Goal: Task Accomplishment & Management: Use online tool/utility

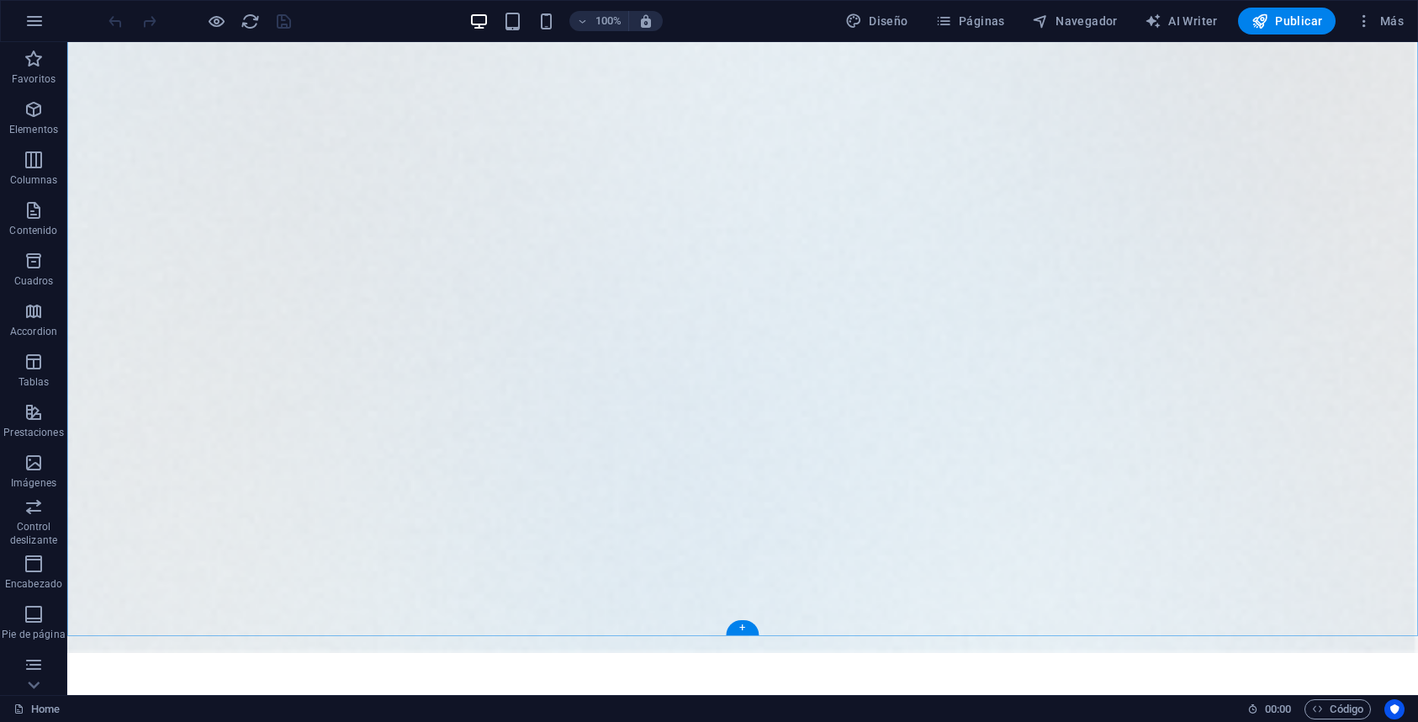
scroll to position [5389, 0]
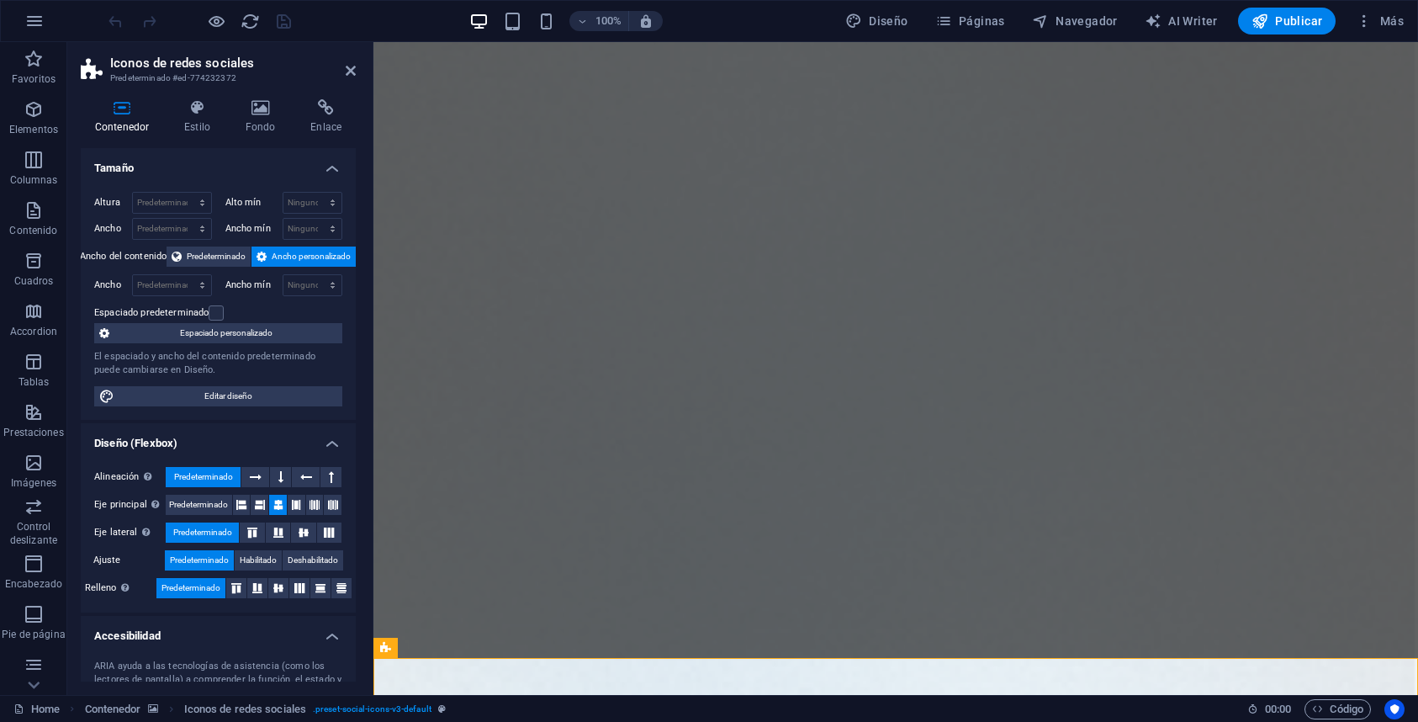
click at [327, 166] on h4 "Tamaño" at bounding box center [218, 163] width 275 height 30
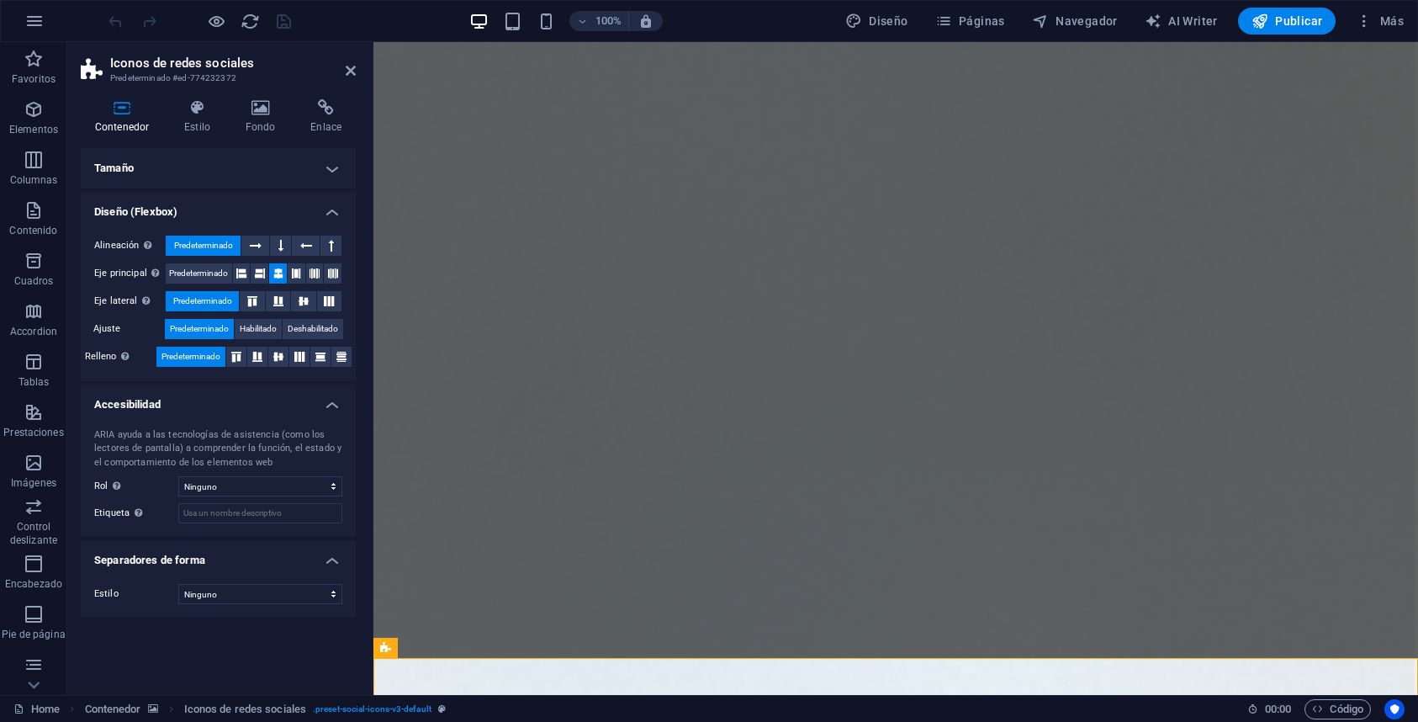
click at [337, 215] on h4 "Diseño (Flexbox)" at bounding box center [218, 207] width 275 height 30
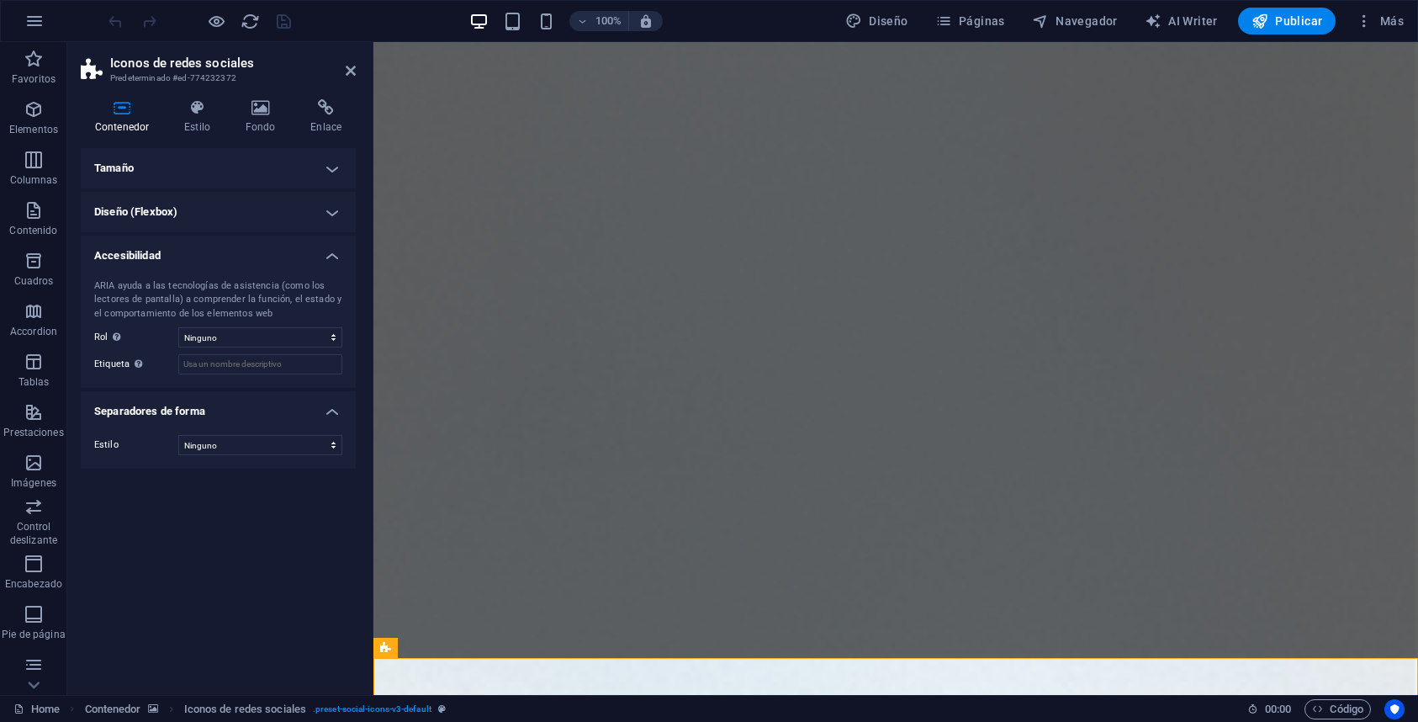
click at [250, 75] on h3 "Predeterminado #ed-774232372" at bounding box center [216, 78] width 212 height 15
click at [486, 651] on span "Iconos de redes sociales" at bounding box center [453, 648] width 111 height 10
click at [487, 647] on span "Iconos de redes sociales" at bounding box center [453, 648] width 111 height 10
click at [529, 652] on icon at bounding box center [526, 648] width 9 height 18
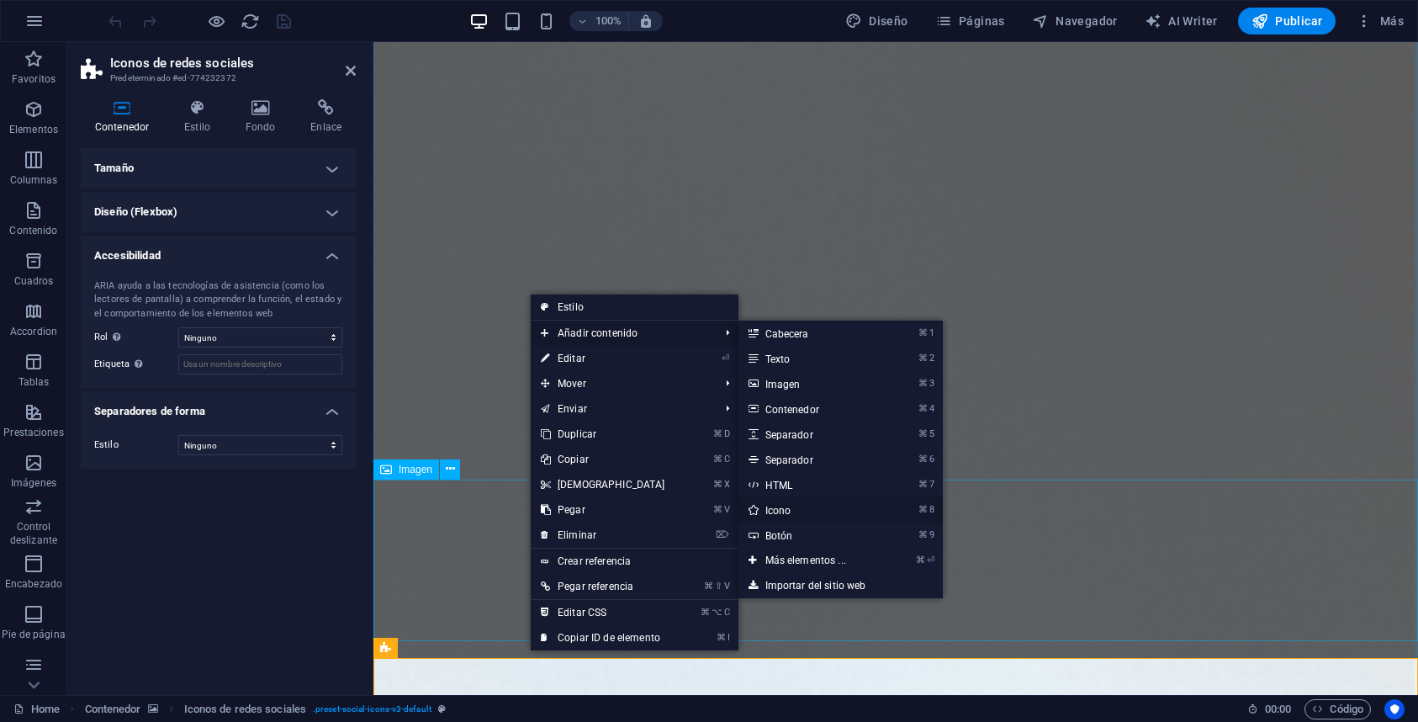
click at [779, 516] on link "⌘ 8 Icono" at bounding box center [809, 509] width 141 height 25
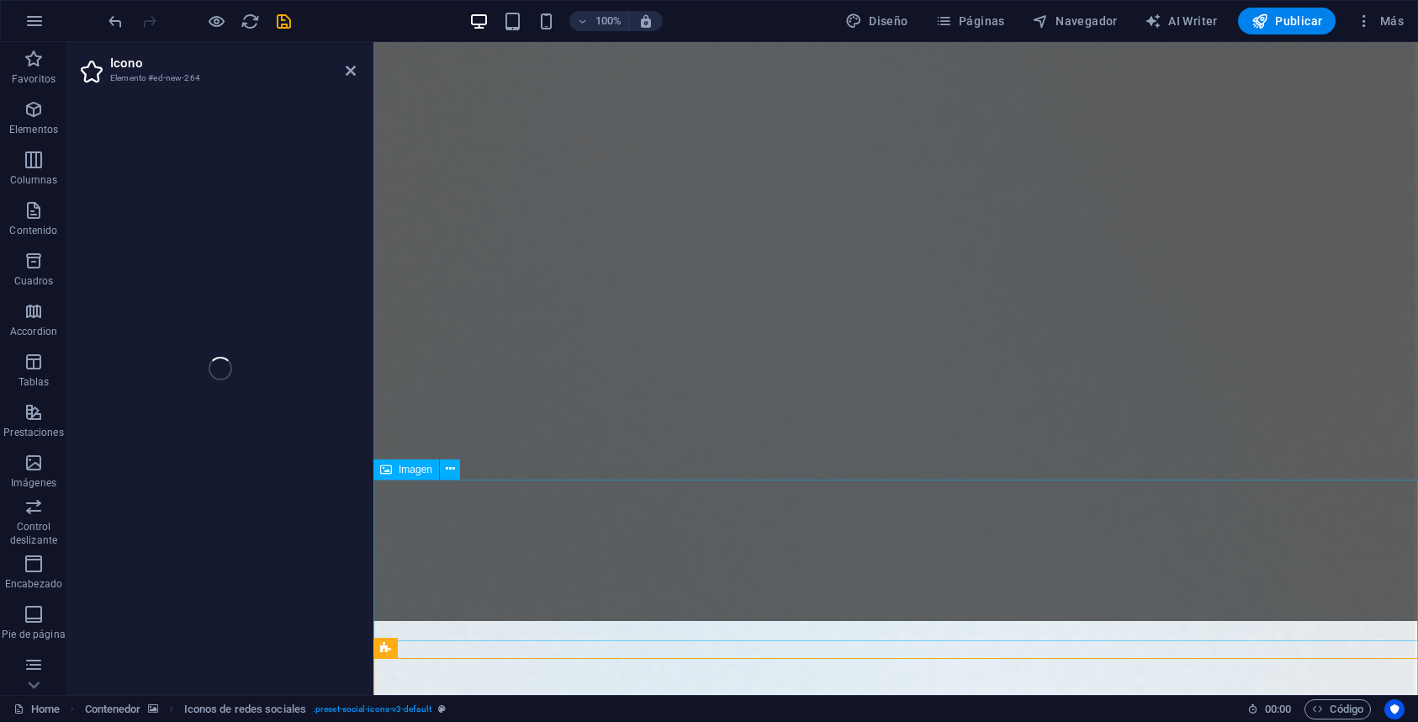
select select "xMidYMid"
select select "px"
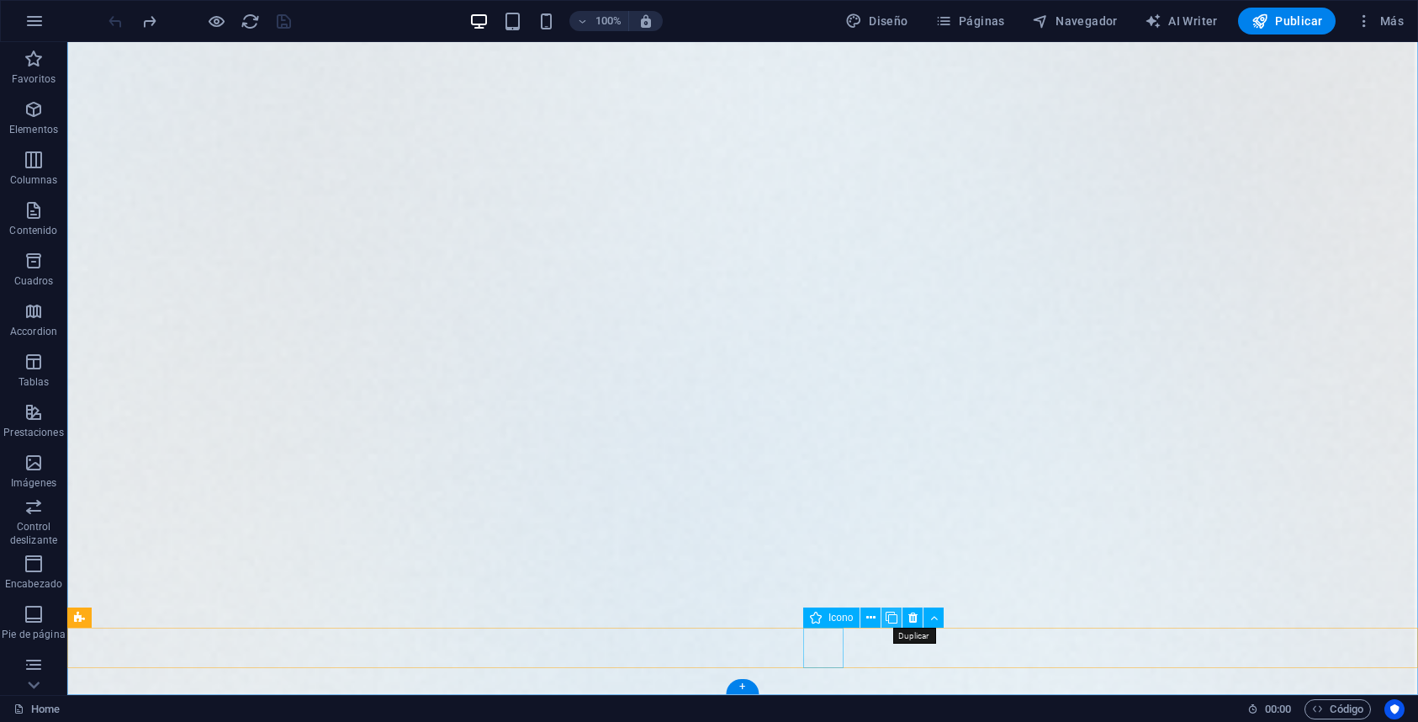
click at [888, 618] on icon at bounding box center [892, 618] width 12 height 18
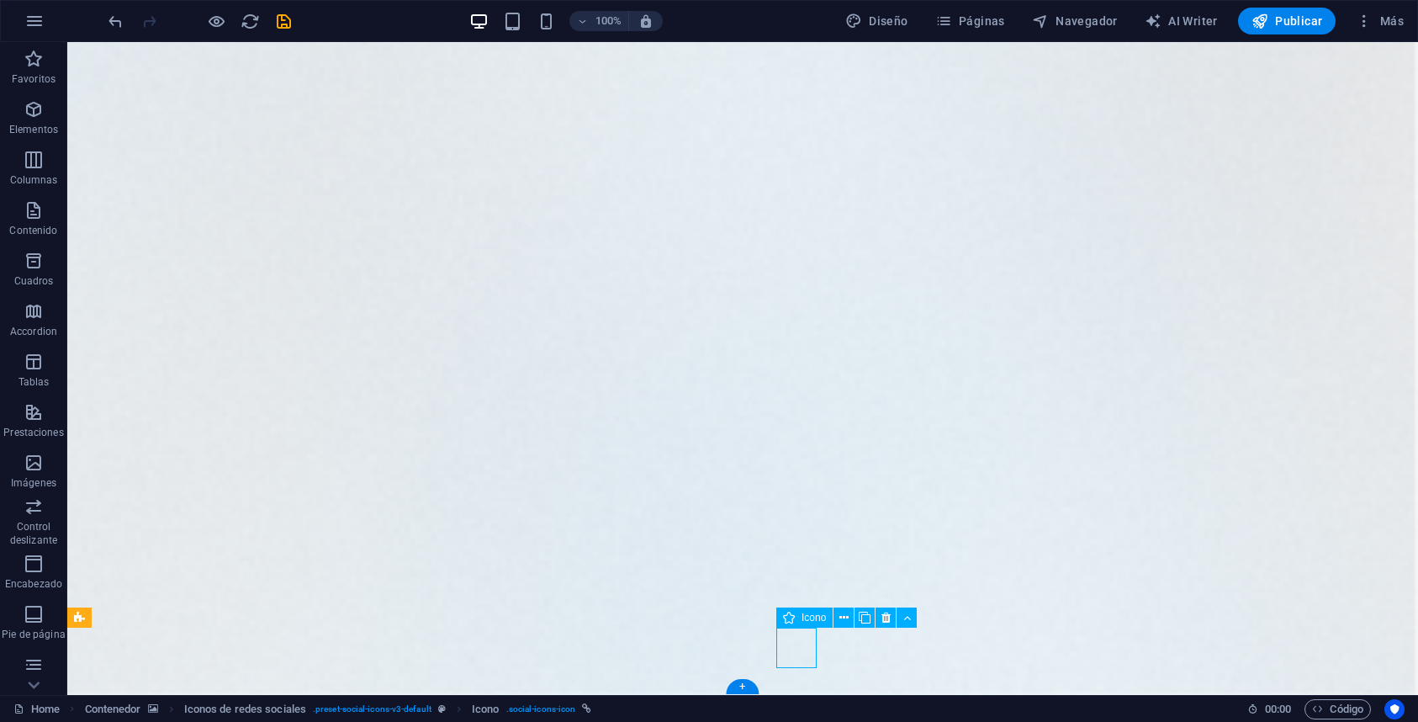
select select "xMidYMid"
select select "px"
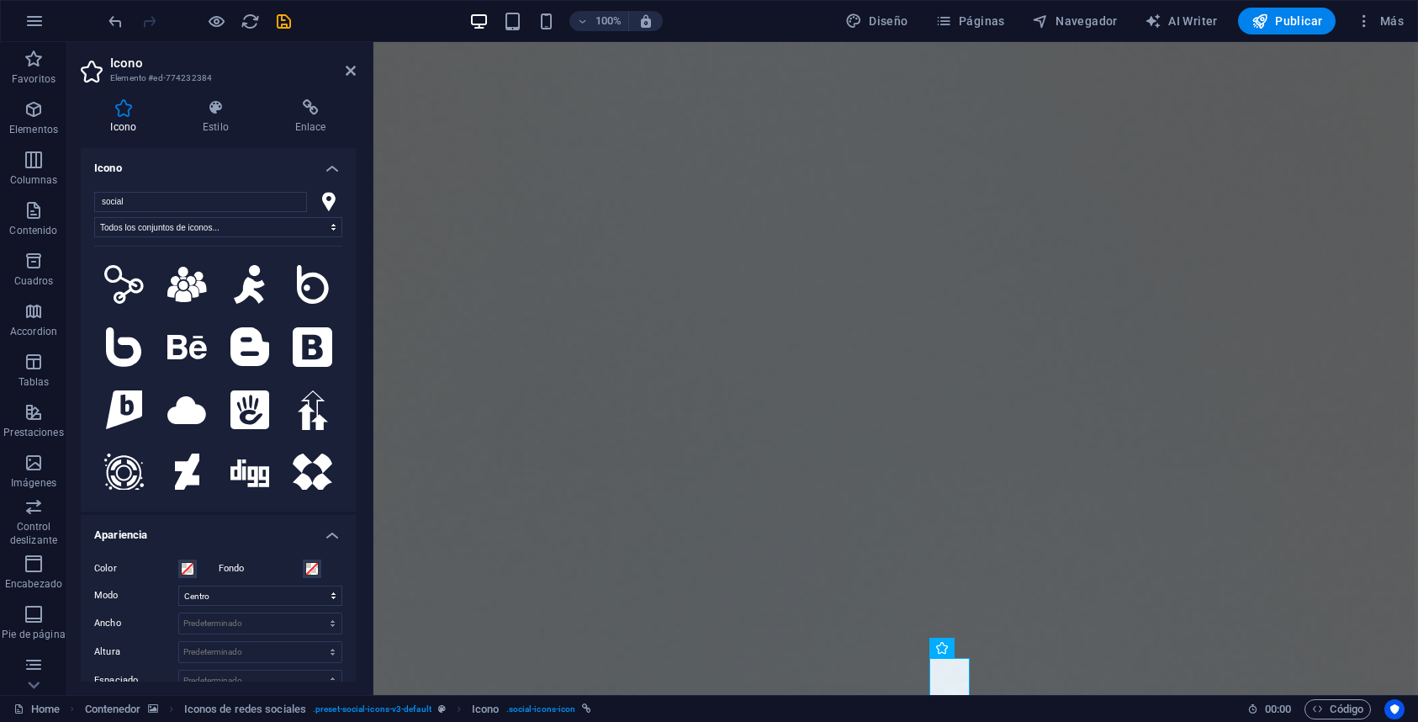
click at [322, 198] on icon at bounding box center [328, 201] width 13 height 19
click at [322, 199] on icon at bounding box center [328, 201] width 13 height 19
click at [326, 199] on icon at bounding box center [328, 201] width 13 height 19
click at [247, 205] on input "social" at bounding box center [200, 202] width 213 height 20
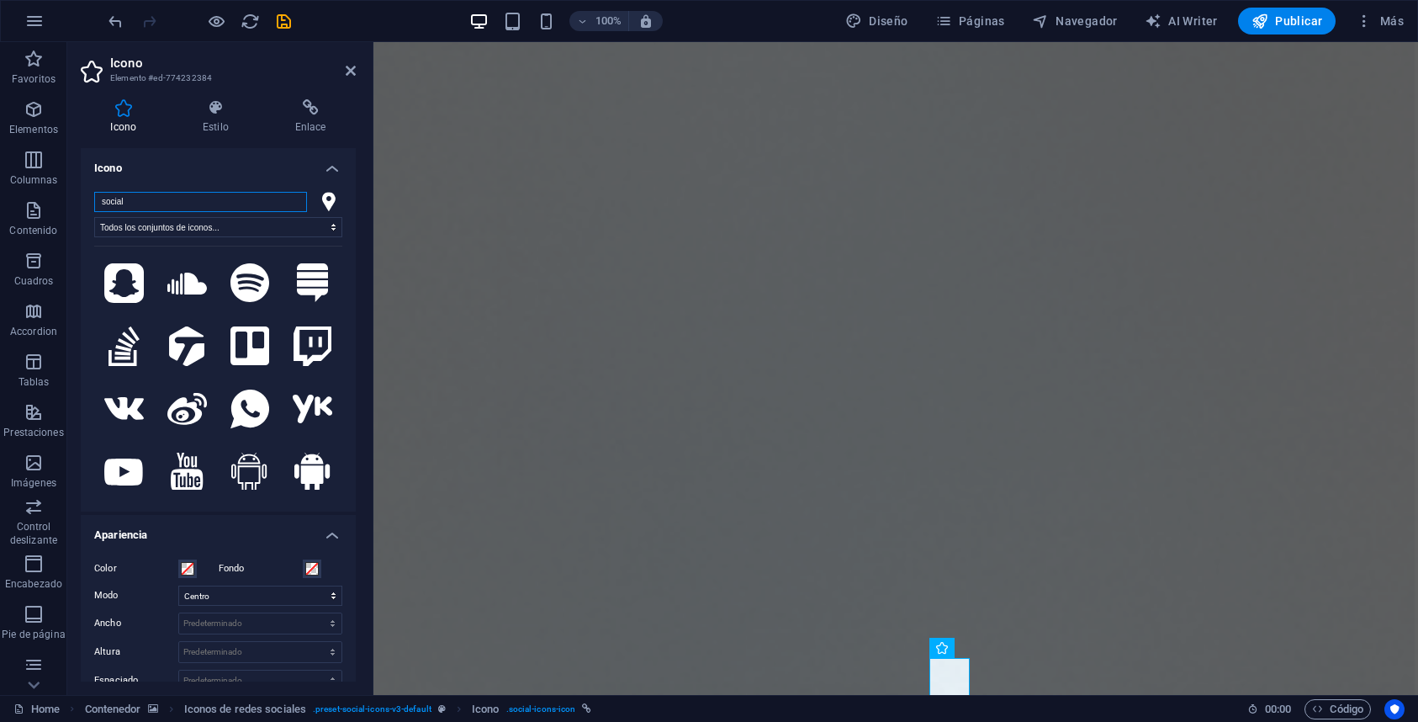
scroll to position [2023, 0]
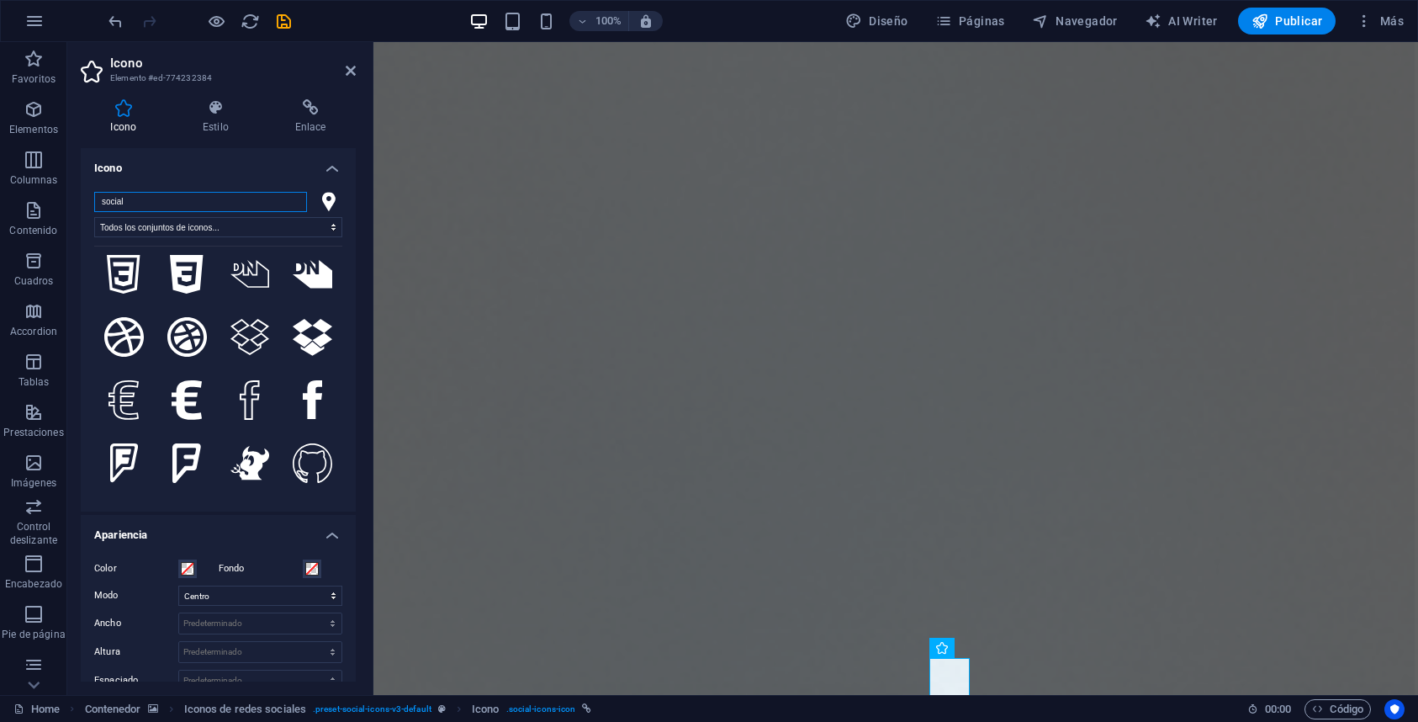
click at [289, 200] on input "social" at bounding box center [200, 202] width 213 height 20
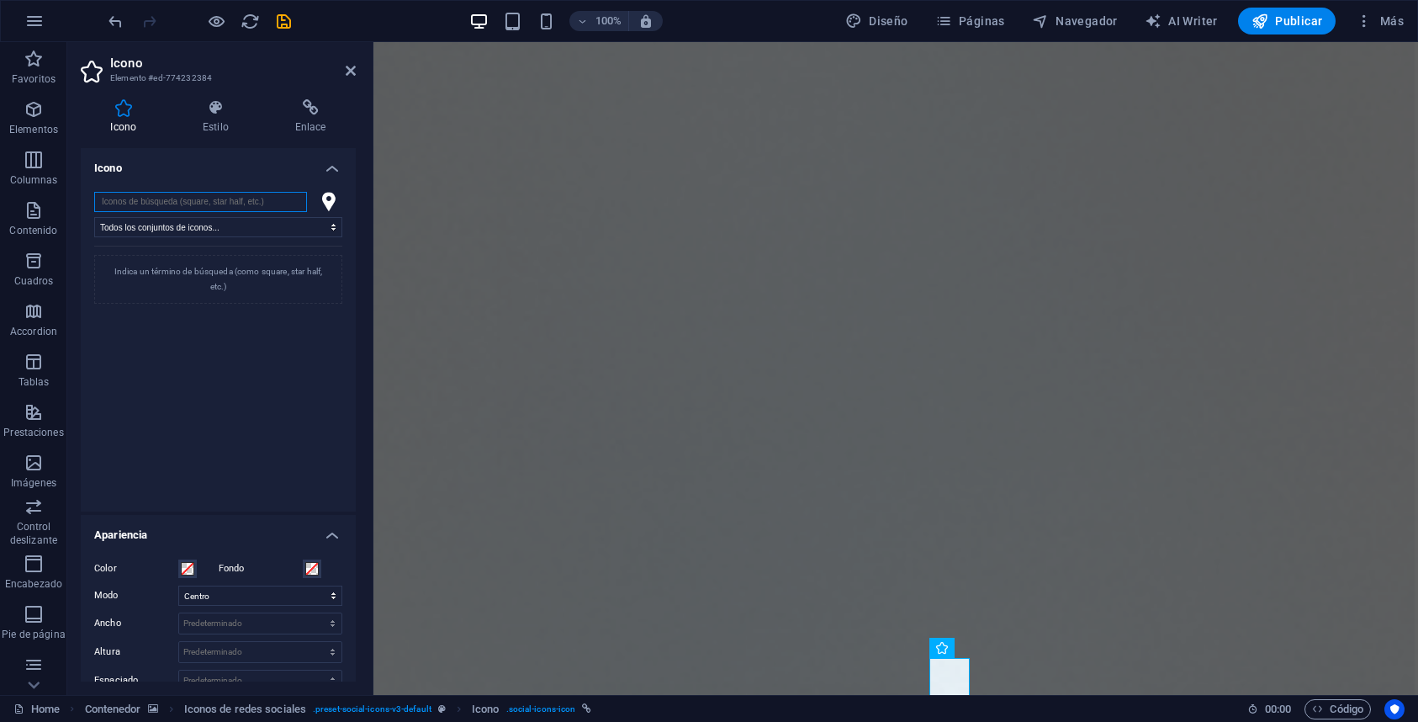
click at [284, 201] on input "search" at bounding box center [200, 202] width 213 height 20
type input "tik"
click at [135, 291] on icon at bounding box center [124, 285] width 34 height 40
click at [308, 99] on icon at bounding box center [310, 107] width 91 height 17
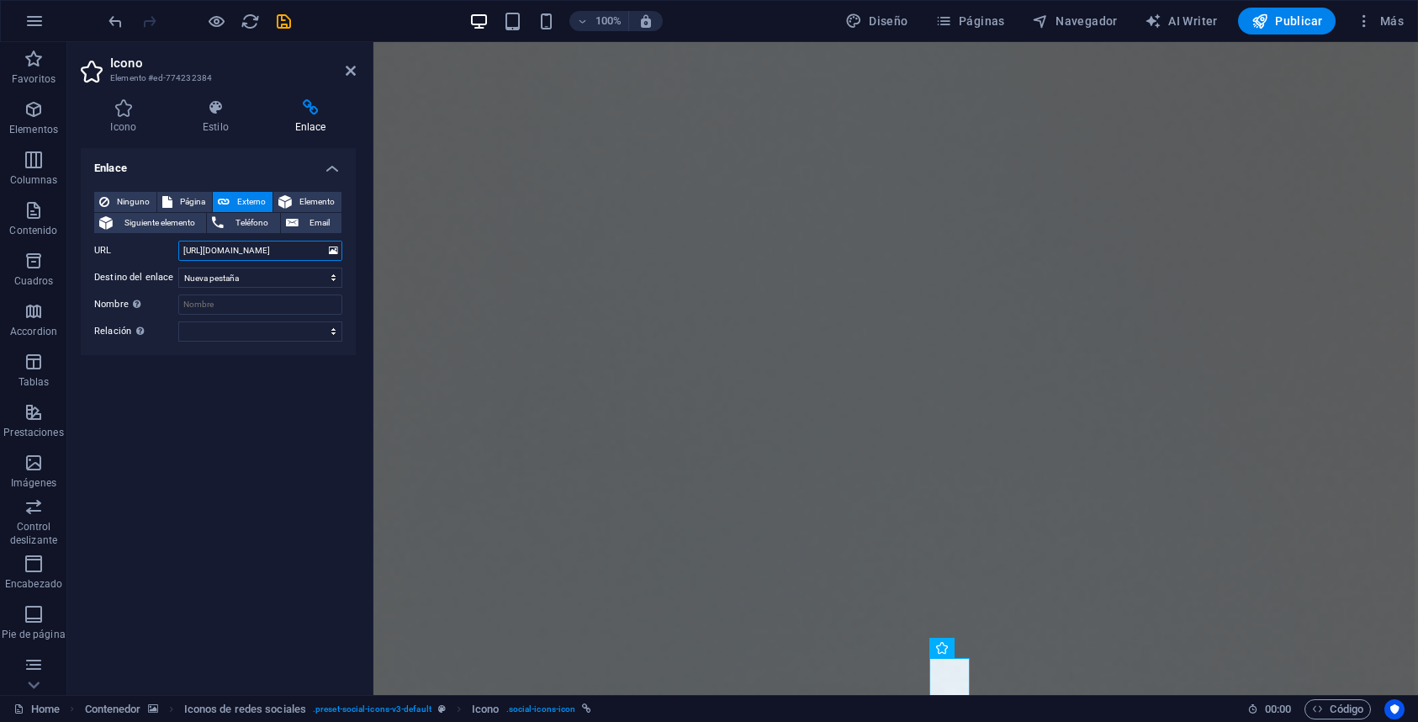
click at [277, 255] on input "[URL][DOMAIN_NAME]" at bounding box center [260, 251] width 164 height 20
paste input "[DOMAIN_NAME][EMAIL_ADDRESS][URL][DOMAIN_NAME]"
type input "[URL][EMAIL_ADDRESS][DOMAIN_NAME][DOMAIN_NAME]"
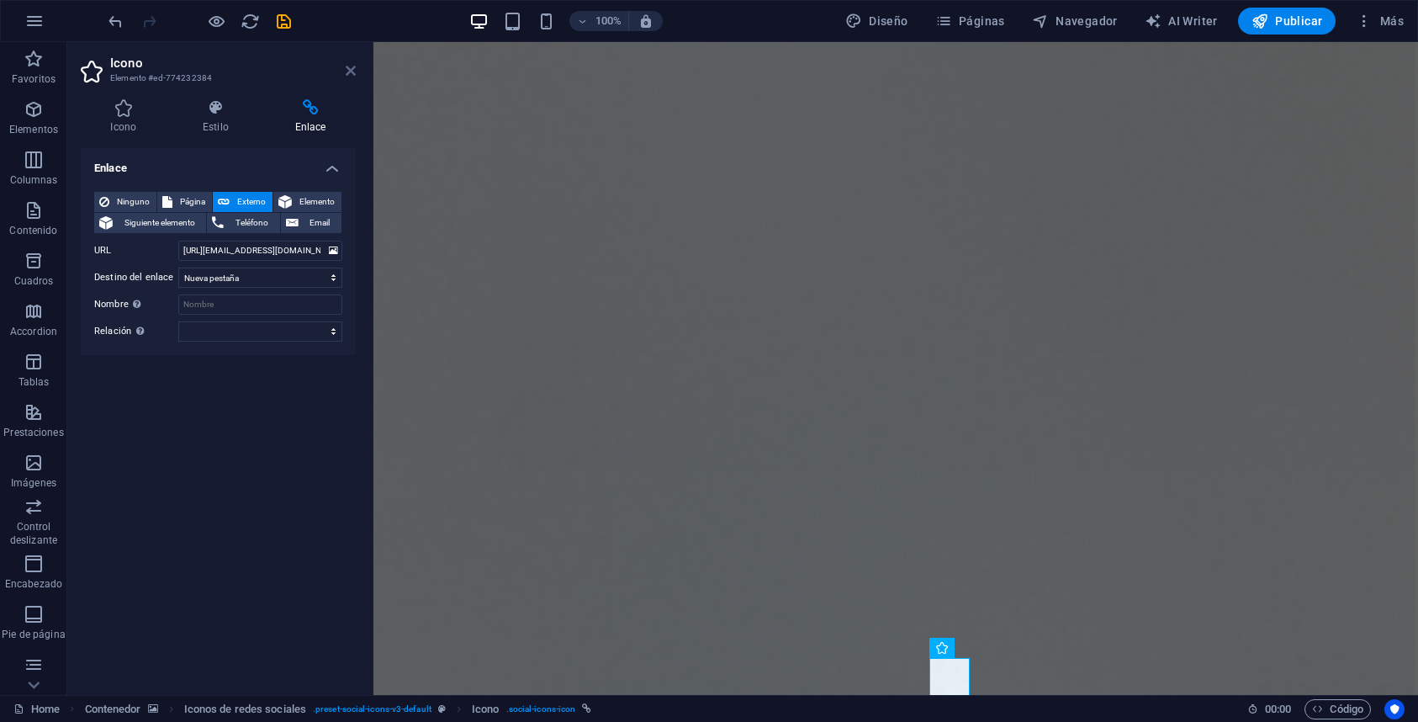
click at [354, 76] on icon at bounding box center [351, 70] width 10 height 13
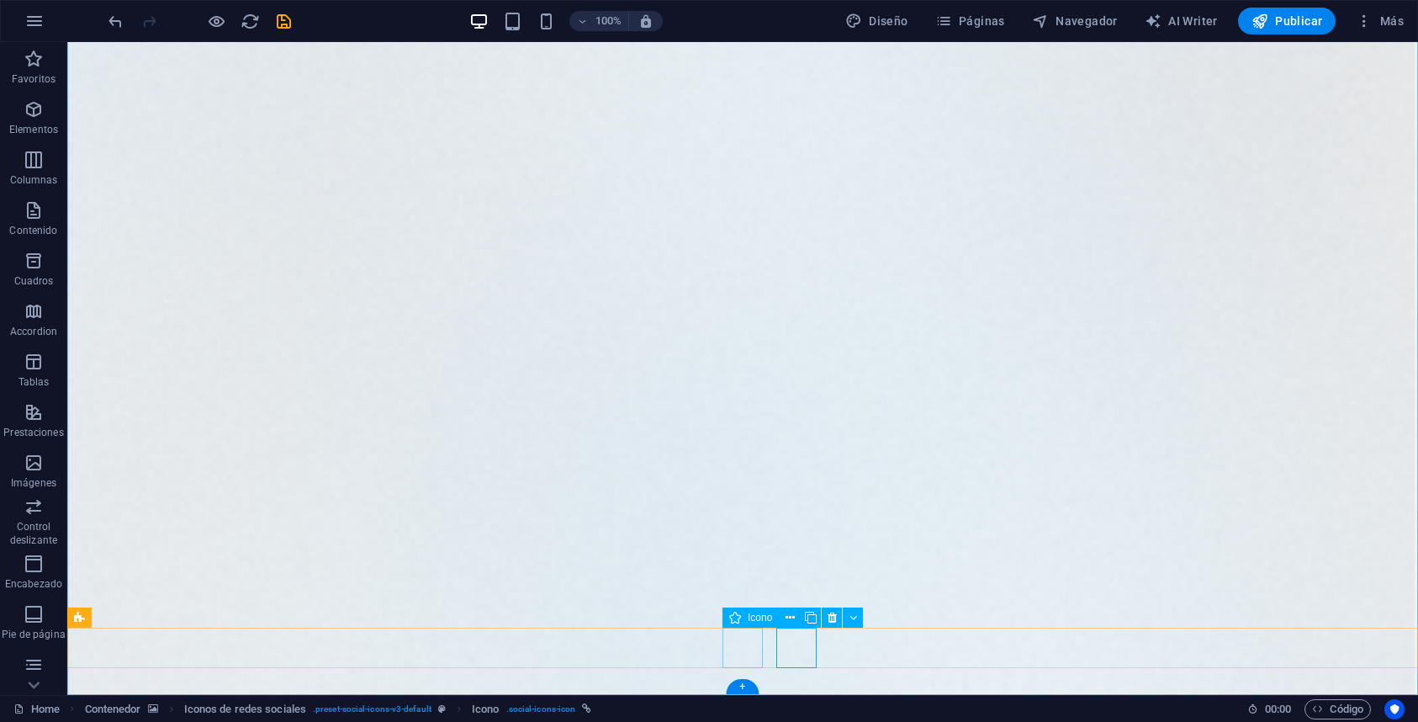
select select "xMidYMid"
select select "px"
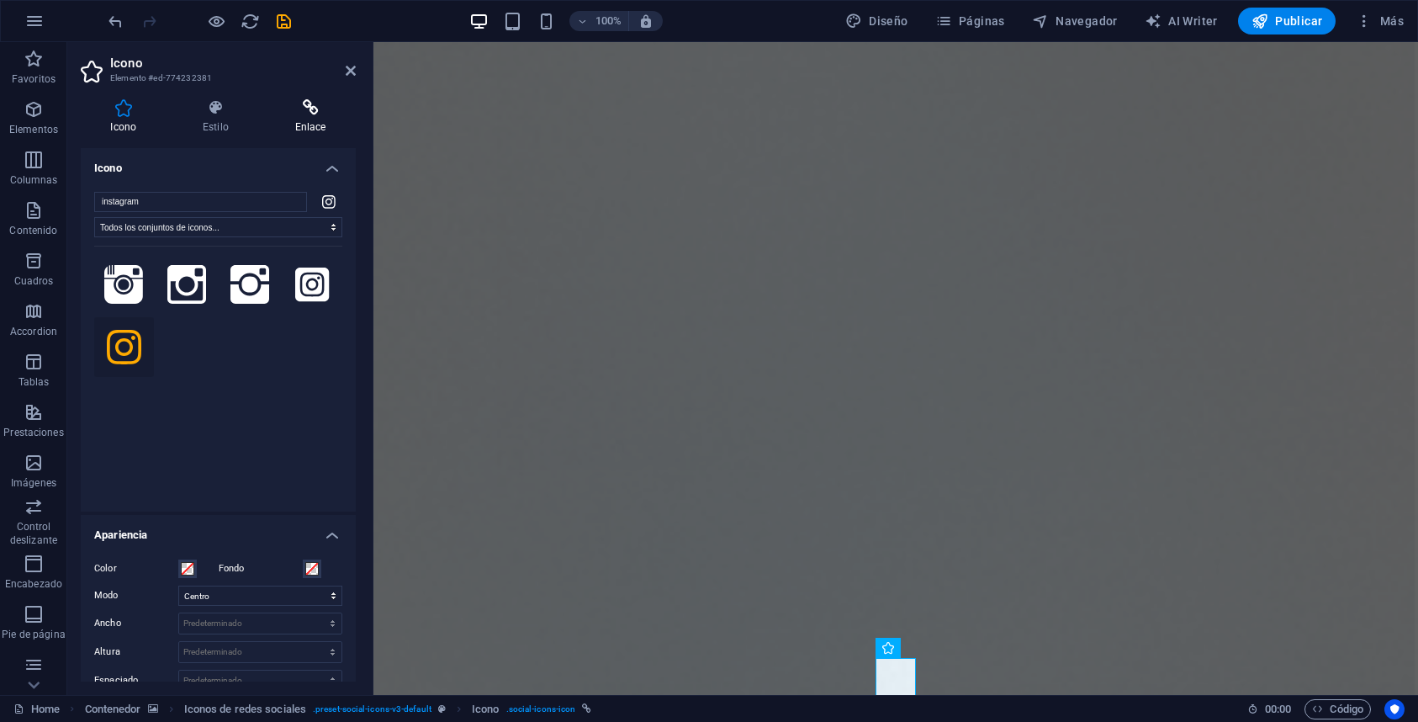
click at [315, 108] on icon at bounding box center [310, 107] width 91 height 17
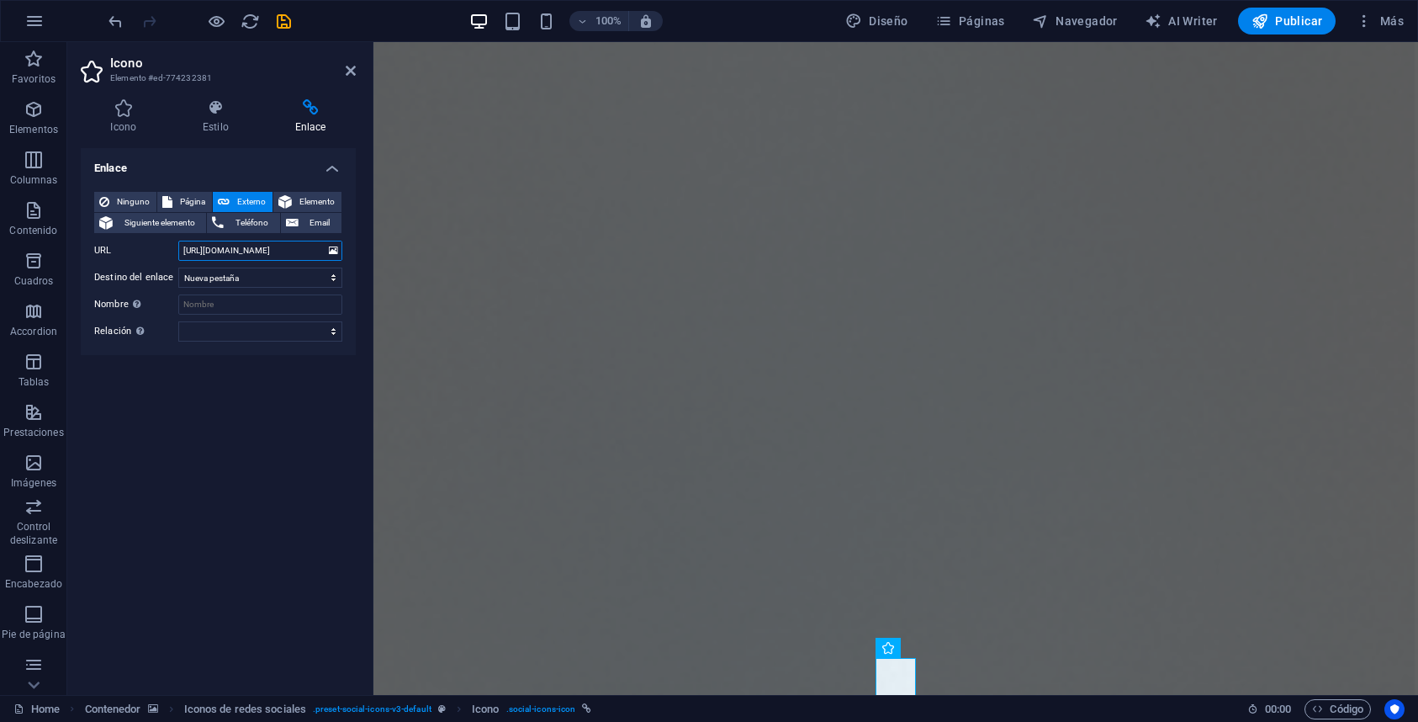
click at [294, 249] on input "[URL][DOMAIN_NAME]" at bounding box center [260, 251] width 164 height 20
paste input "quafiesta_sh?utm_source=ig_web_button_share_sheet&igsh=ZDNlZDc0MzIxNw=="
type input "[URL][DOMAIN_NAME]"
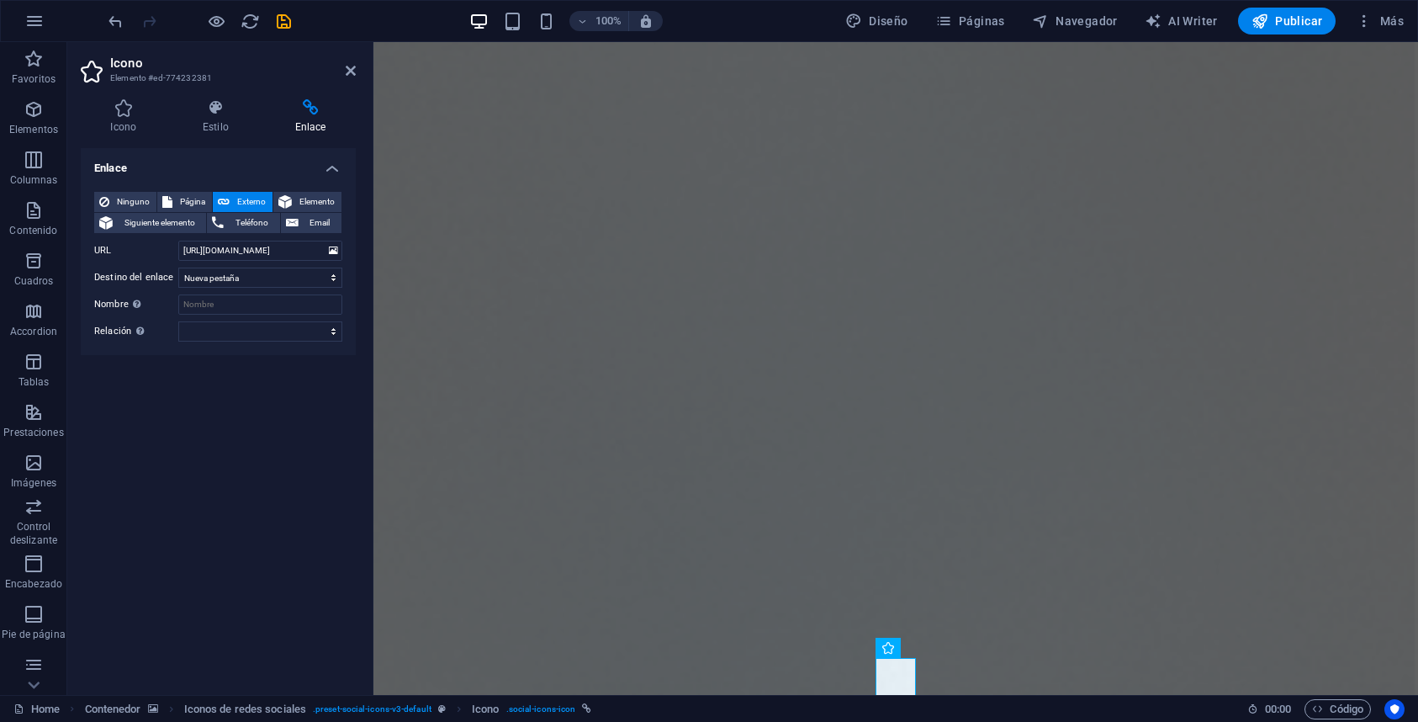
click at [310, 443] on div "Enlace Ninguno Página Externo Elemento Siguiente elemento Teléfono Email Página…" at bounding box center [218, 414] width 275 height 533
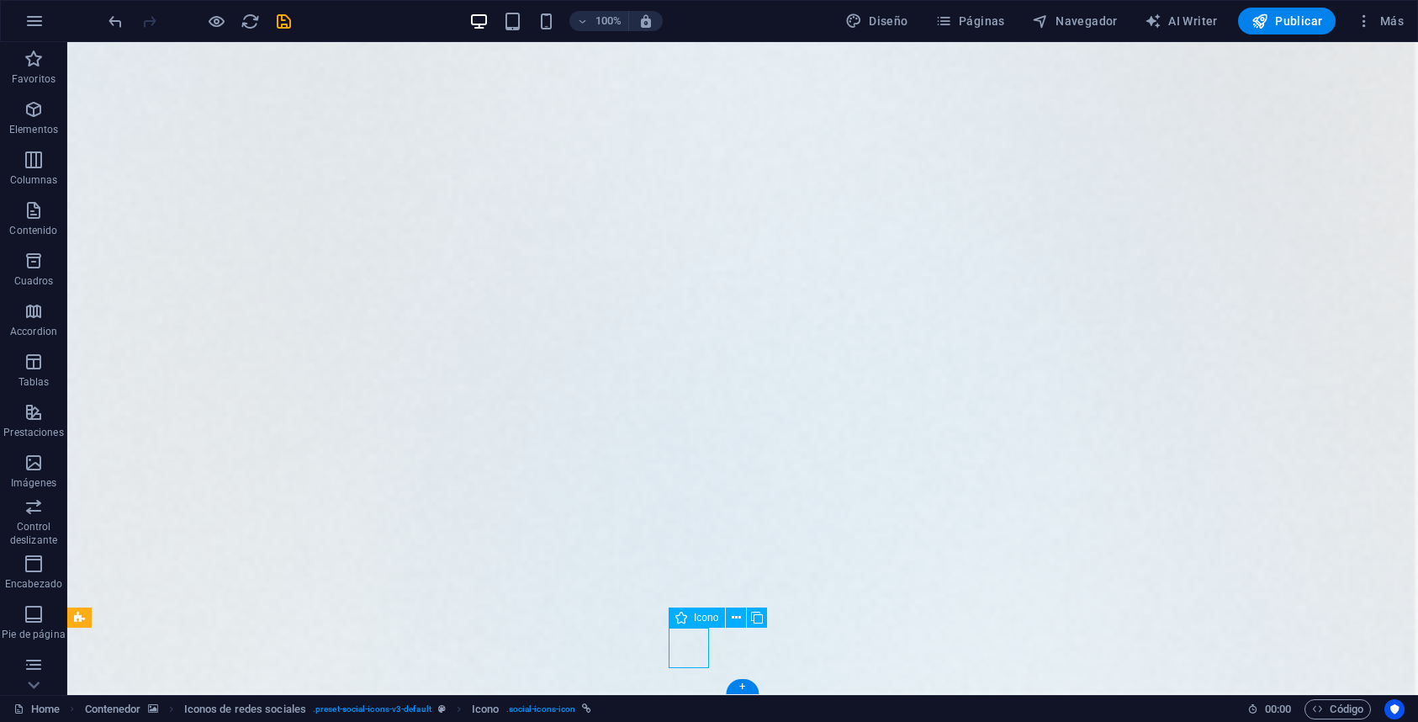
drag, startPoint x: 690, startPoint y: 648, endPoint x: 383, endPoint y: 646, distance: 307.1
select select "xMidYMid"
select select "px"
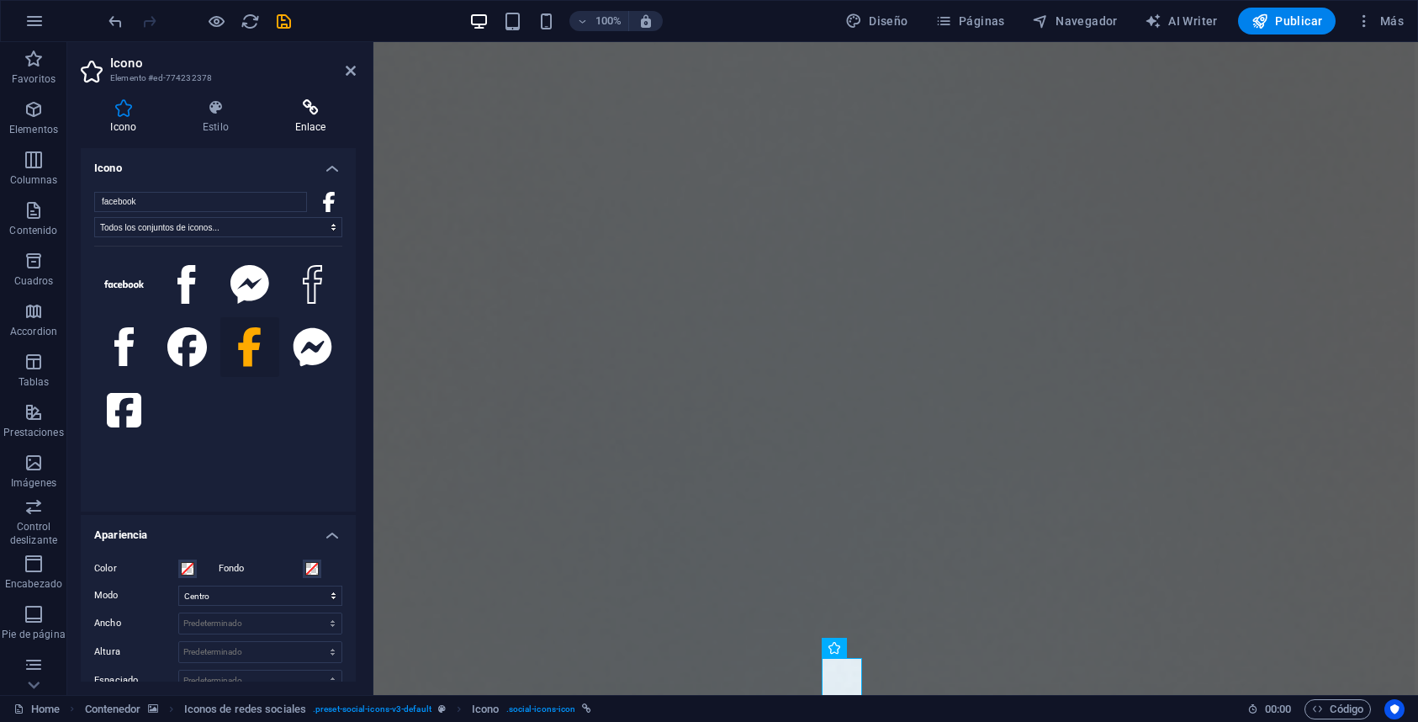
click at [296, 111] on icon at bounding box center [310, 107] width 91 height 17
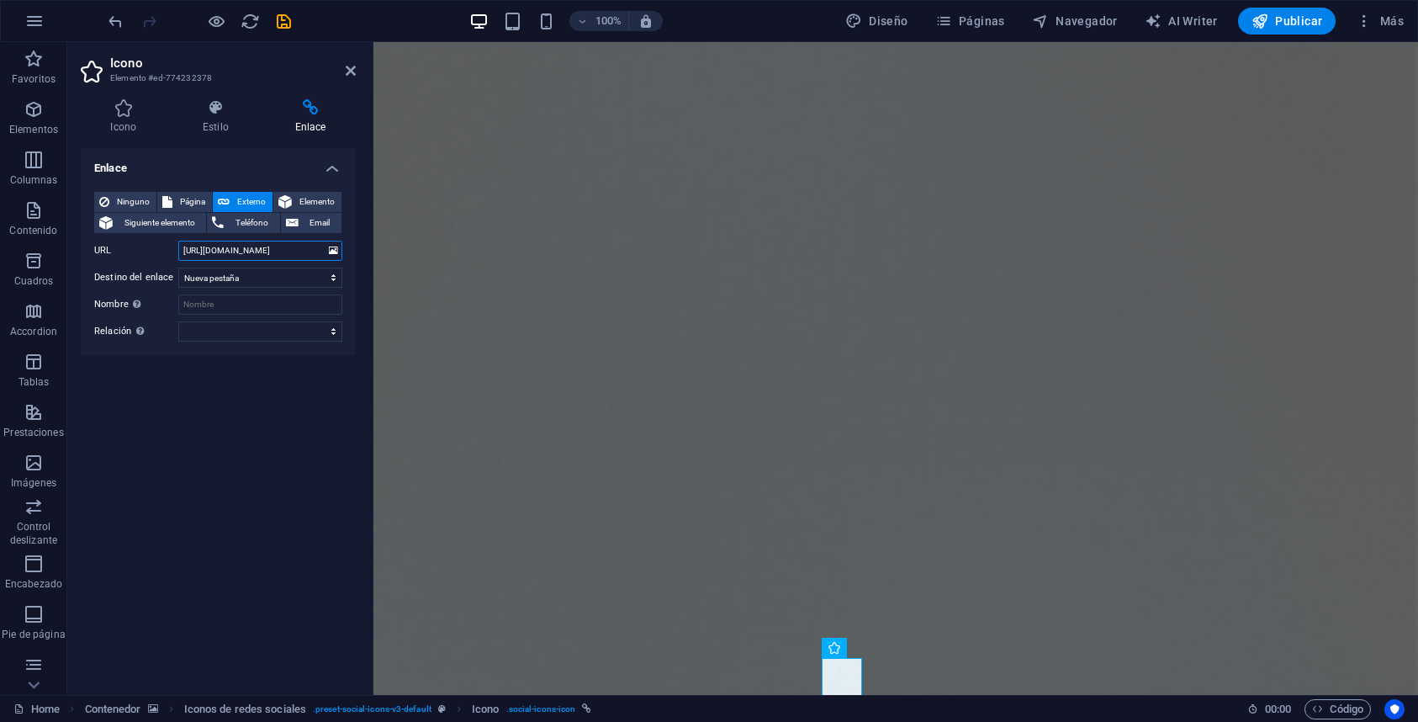
click at [269, 257] on input "[URL][DOMAIN_NAME]" at bounding box center [260, 251] width 164 height 20
paste input "share/1A4TCxZSDk/?mibextid=wwXIfr"
type input "[URL][DOMAIN_NAME]"
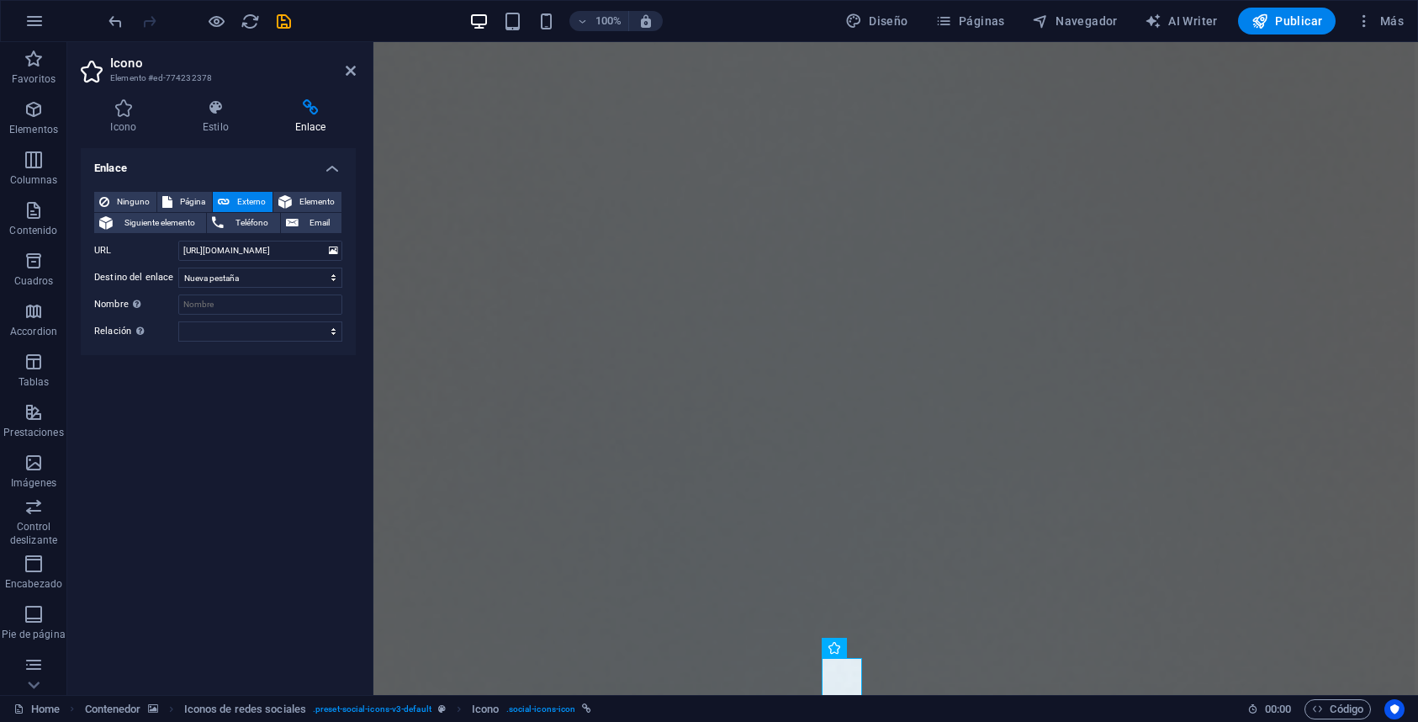
click at [321, 406] on div "Enlace Ninguno Página Externo Elemento Siguiente elemento Teléfono Email Página…" at bounding box center [218, 414] width 275 height 533
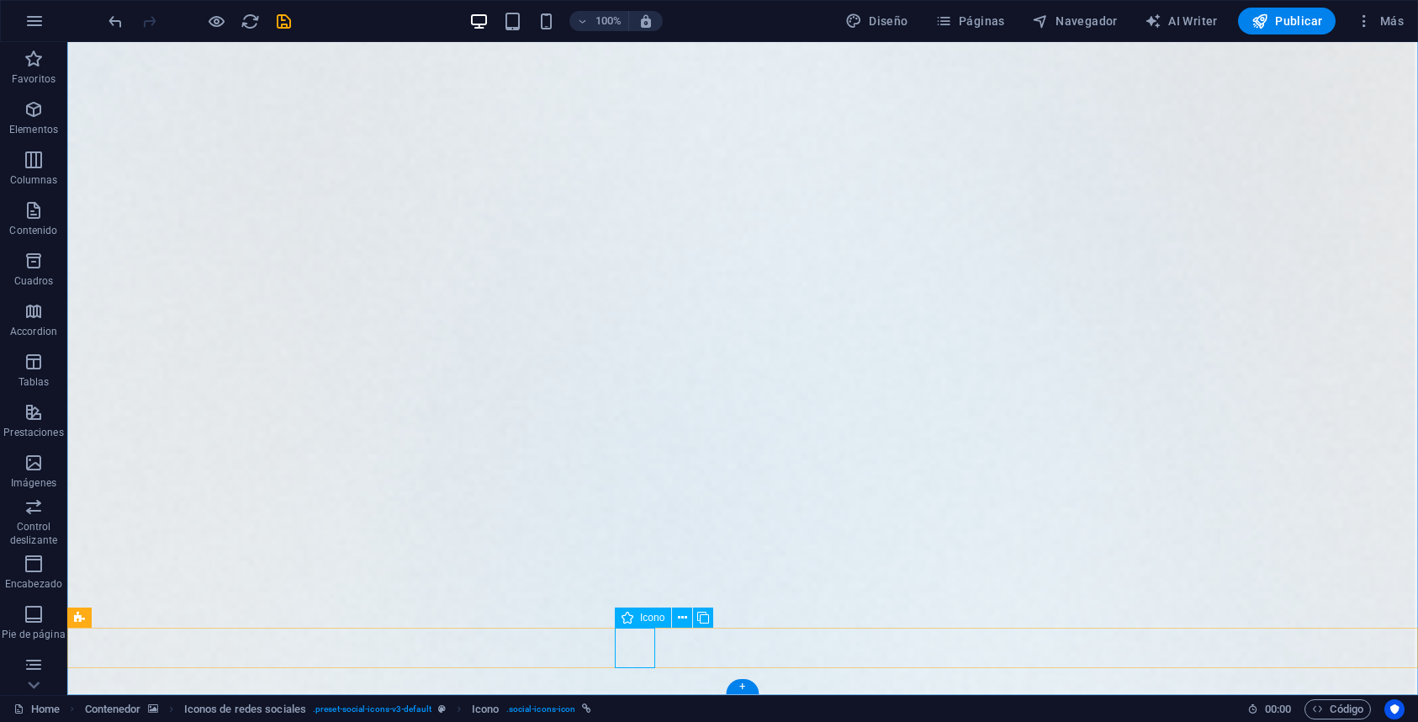
select select "xMidYMid"
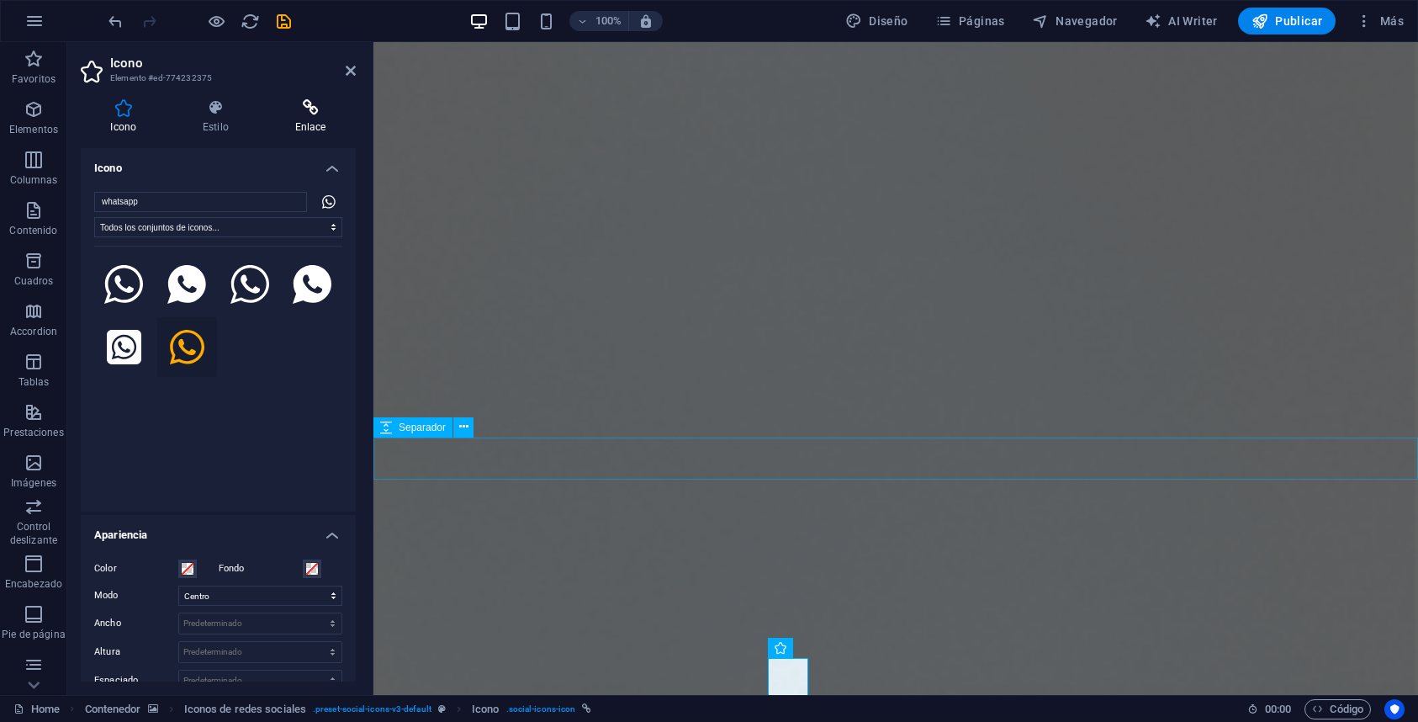
click at [307, 111] on icon at bounding box center [310, 107] width 91 height 17
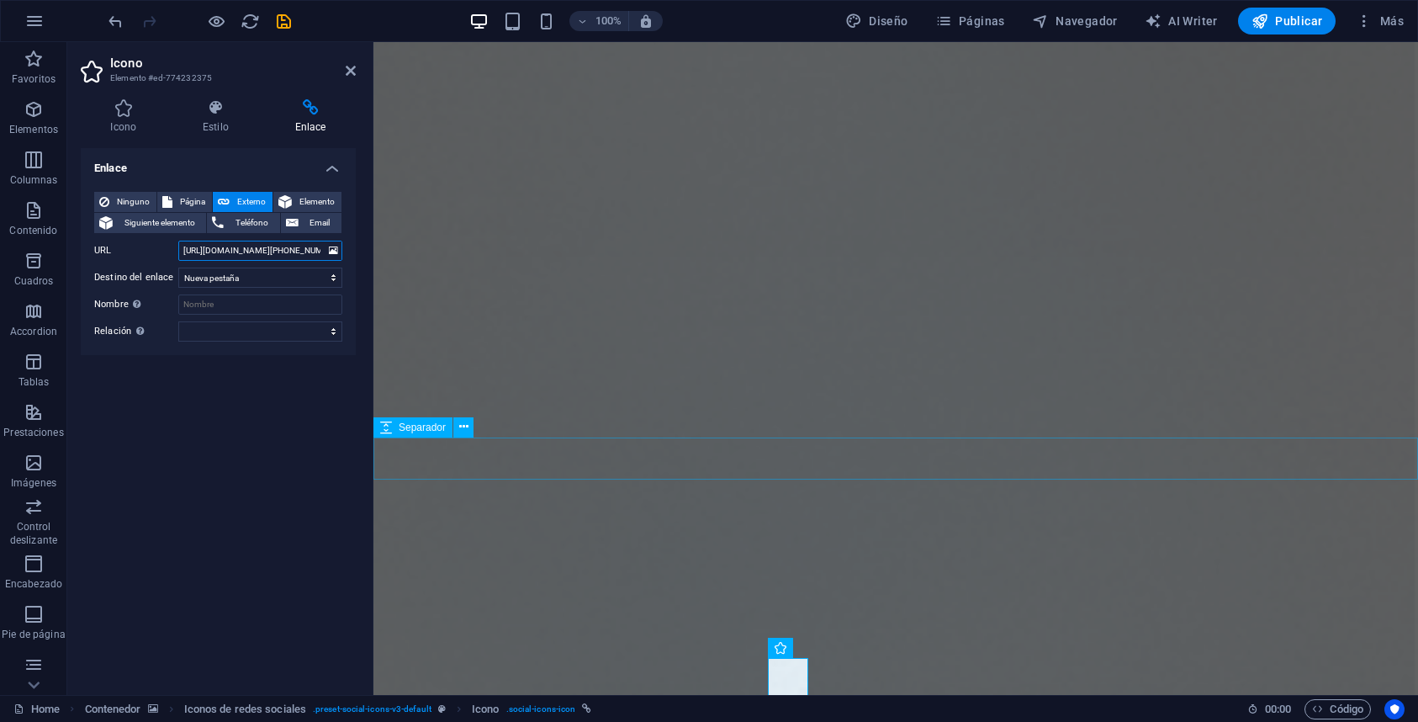
click at [284, 261] on input "[URL][DOMAIN_NAME][PHONE_NUMBER]" at bounding box center [260, 251] width 164 height 20
paste input "[URL][DOMAIN_NAME]."
type input "[URL][DOMAIN_NAME]."
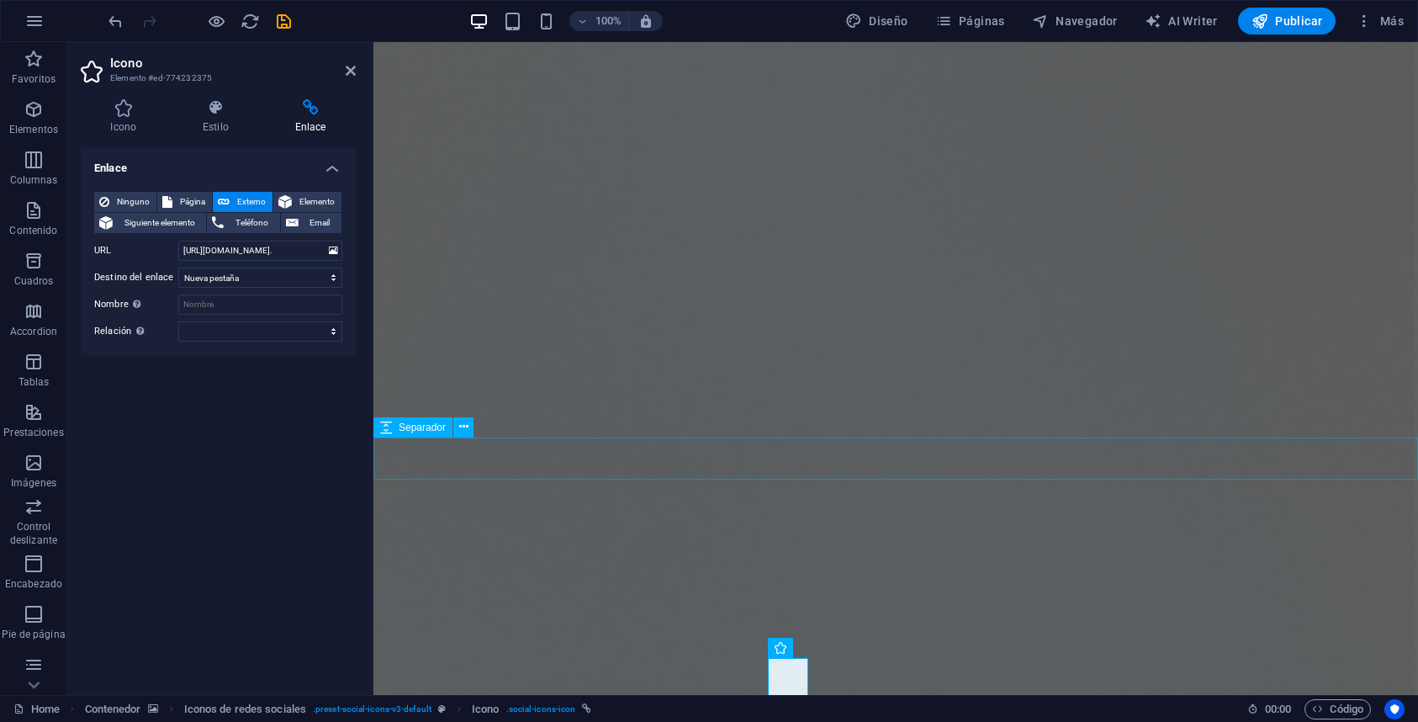
click at [298, 395] on div "Enlace Ninguno Página Externo Elemento Siguiente elemento Teléfono Email Página…" at bounding box center [218, 414] width 275 height 533
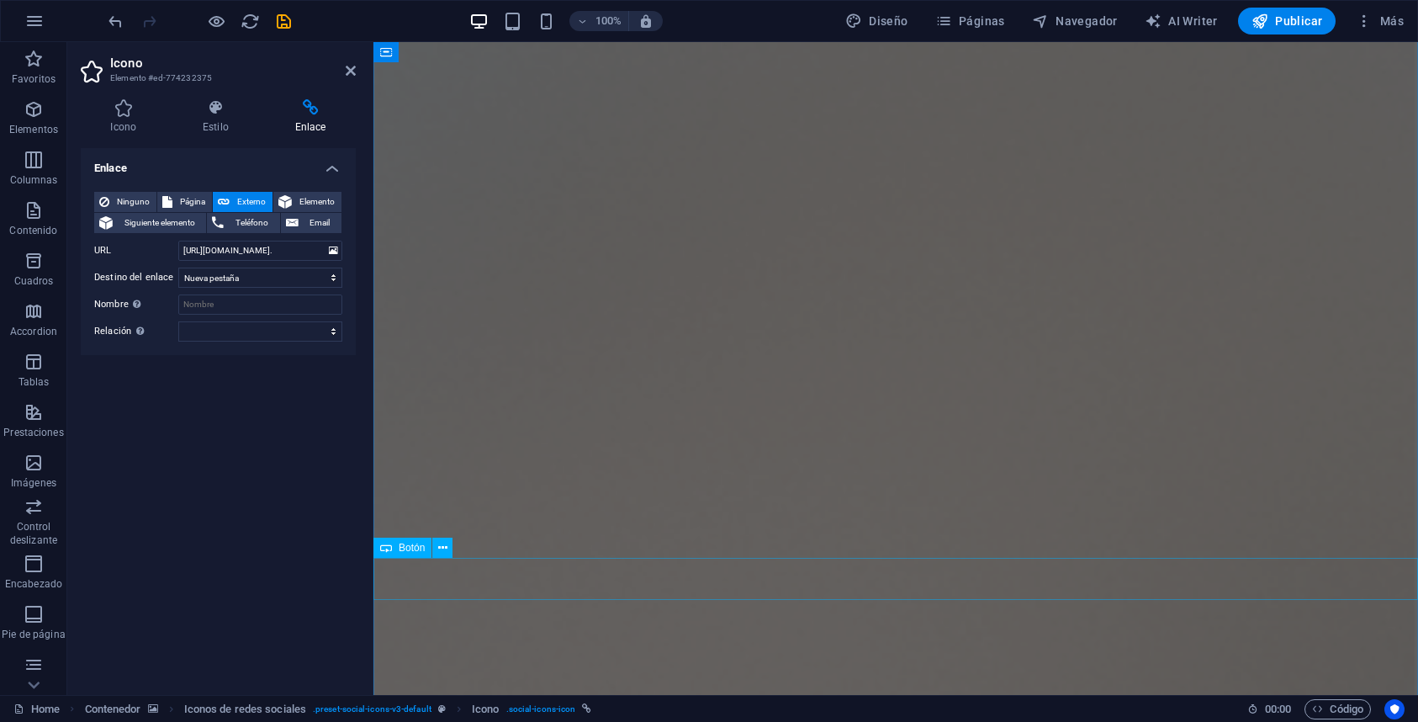
scroll to position [294, 0]
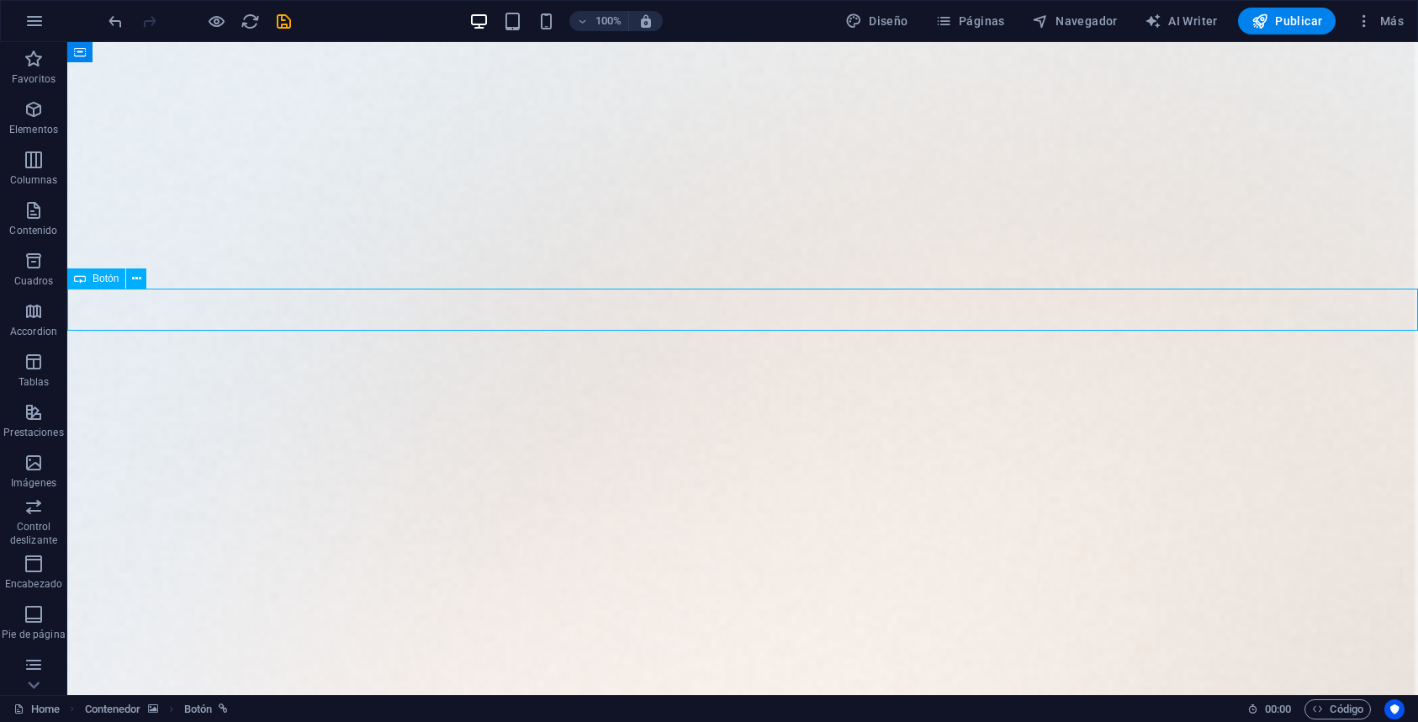
select select "%"
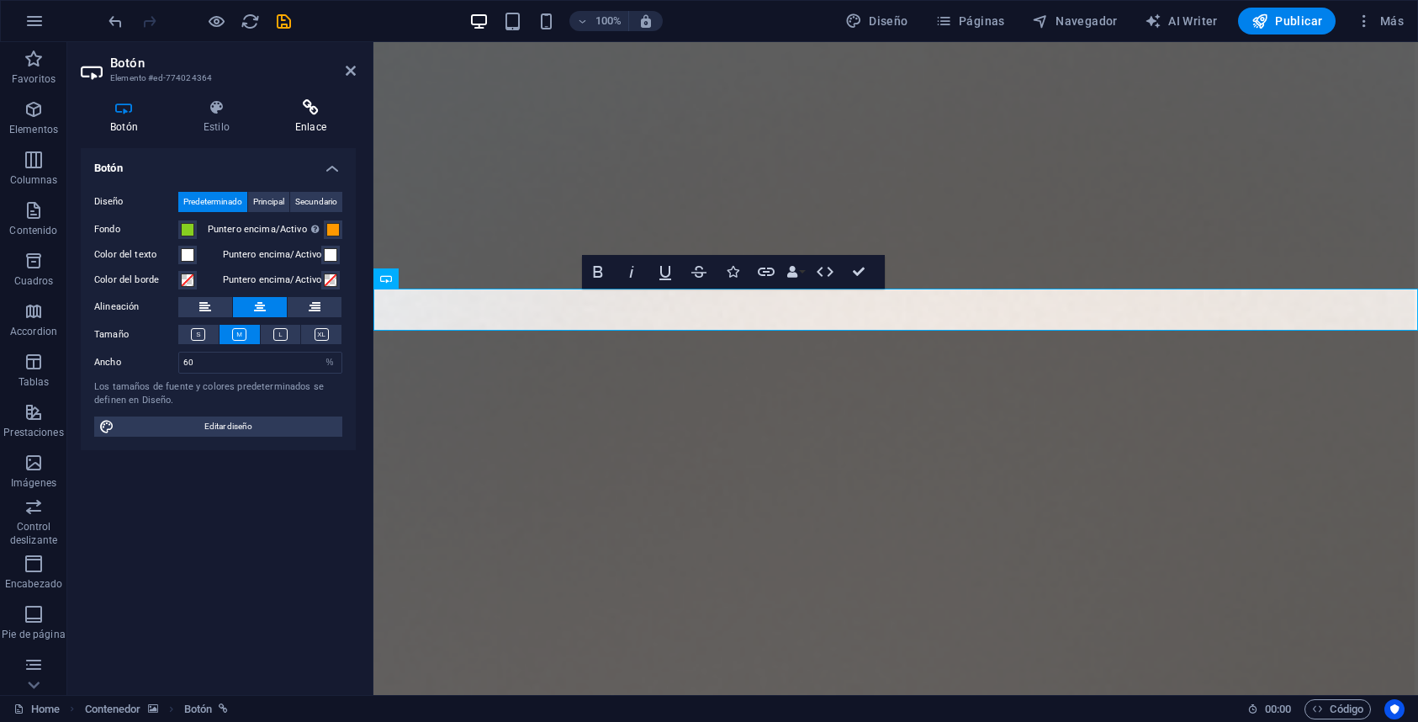
click at [309, 109] on icon at bounding box center [311, 107] width 90 height 17
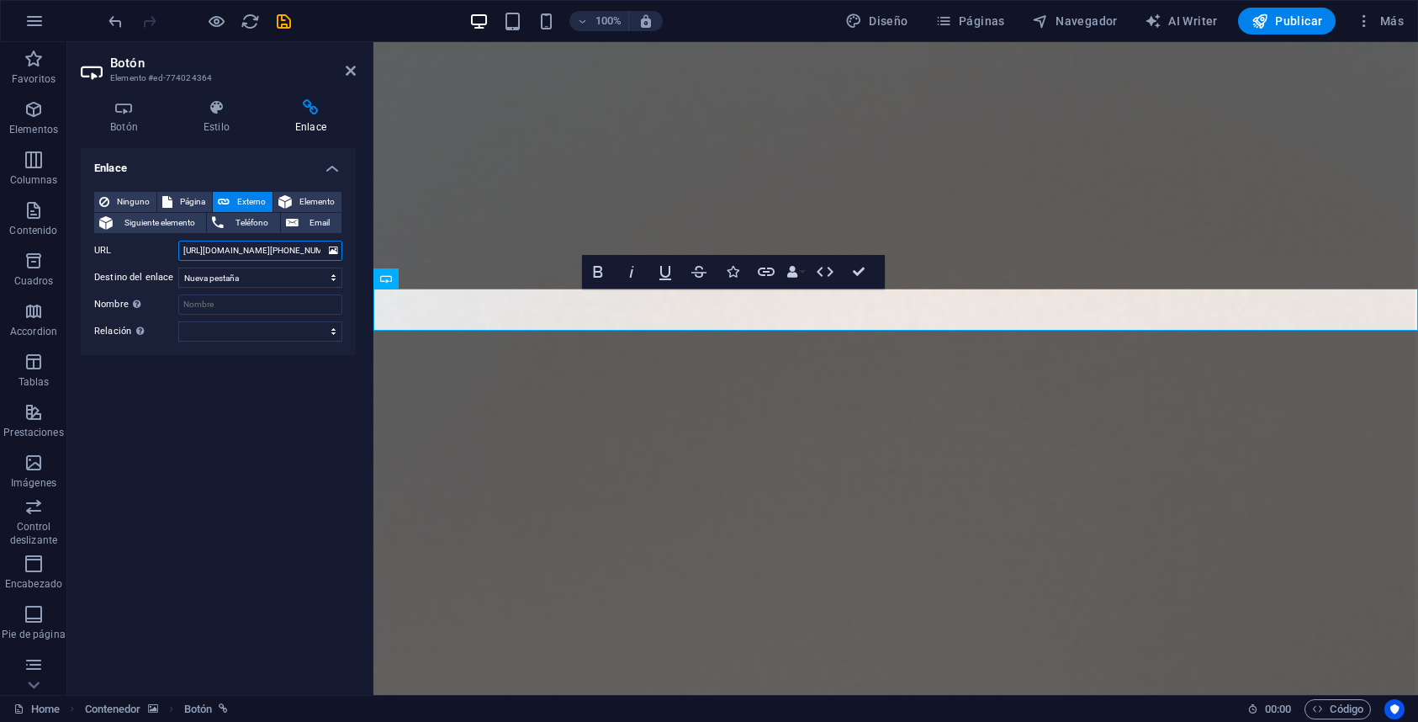
click at [293, 252] on input "[URL][DOMAIN_NAME][PHONE_NUMBER]." at bounding box center [260, 251] width 164 height 20
paste input "/?phone=%2B525651618560&text=Buen+día%2C+me+gustaría+recibir+información"
drag, startPoint x: 236, startPoint y: 255, endPoint x: 321, endPoint y: 252, distance: 85.0
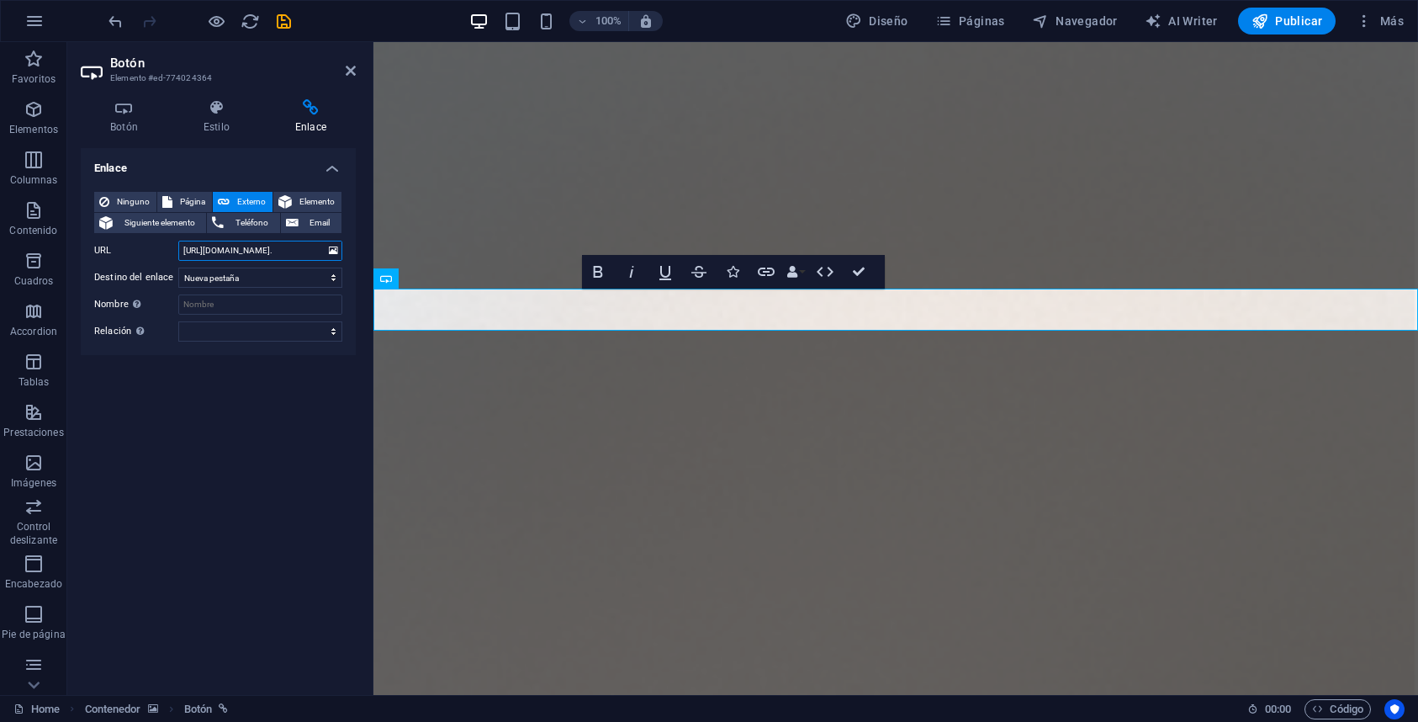
click at [321, 252] on input "[URL][DOMAIN_NAME]." at bounding box center [260, 251] width 164 height 20
type input "[URL][DOMAIN_NAME]."
click at [299, 395] on div "Enlace Ninguno Página Externo Elemento Siguiente elemento Teléfono Email Página…" at bounding box center [218, 414] width 275 height 533
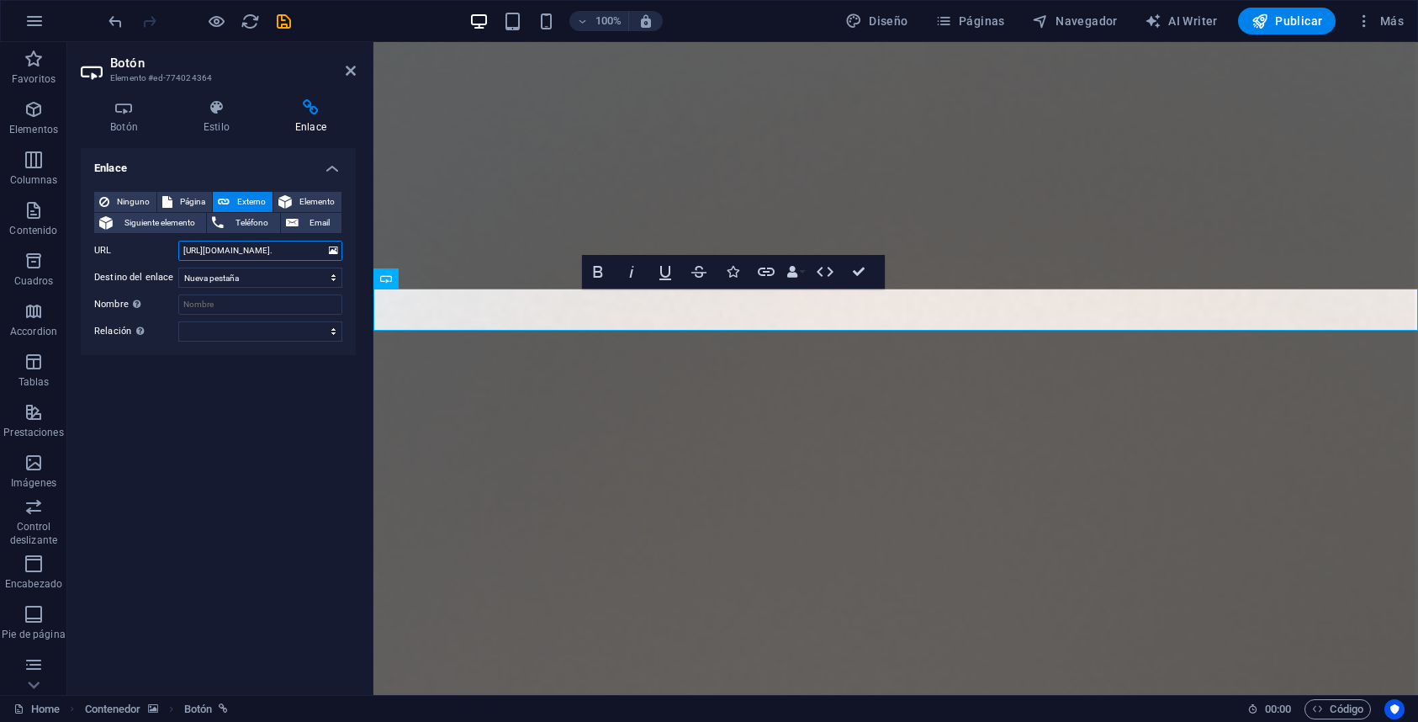
click at [295, 253] on input "[URL][DOMAIN_NAME]." at bounding box center [260, 251] width 164 height 20
drag, startPoint x: 857, startPoint y: 274, endPoint x: 795, endPoint y: 290, distance: 64.3
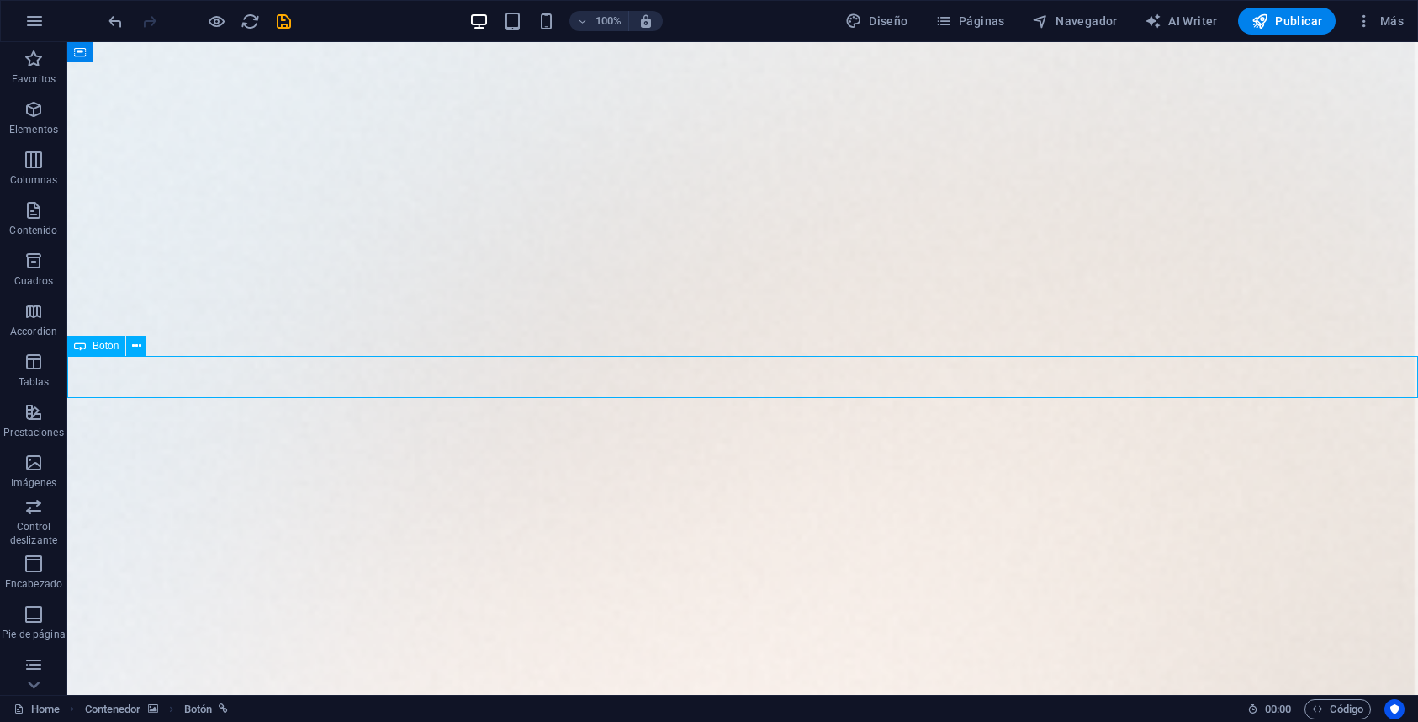
select select "%"
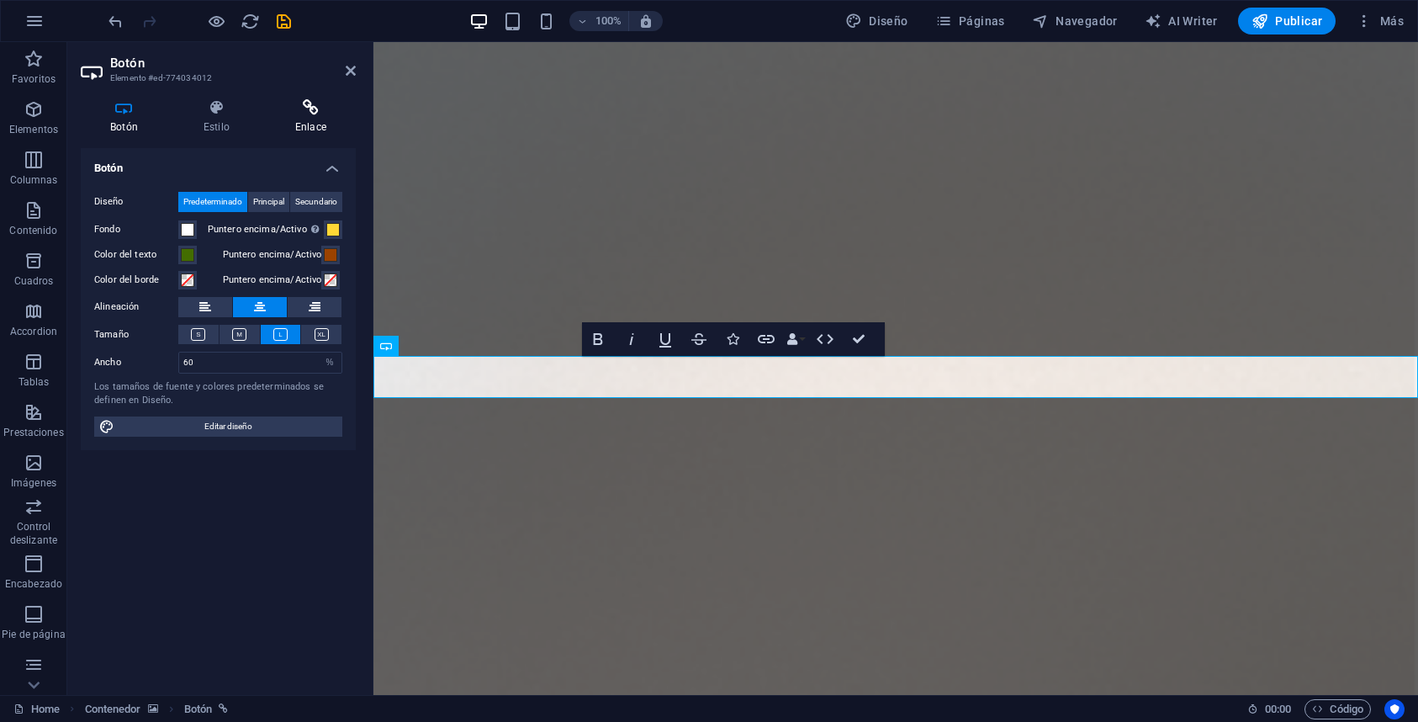
click at [297, 125] on h4 "Enlace" at bounding box center [311, 116] width 90 height 35
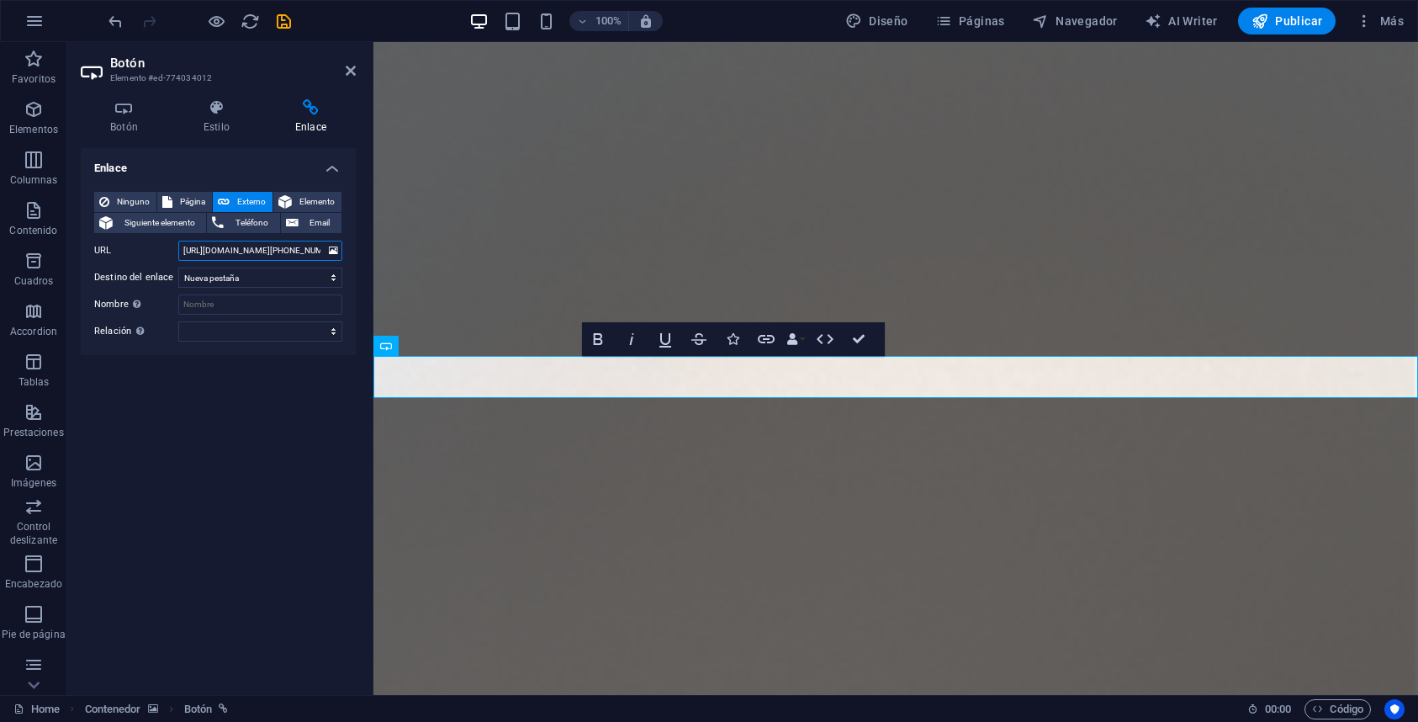
click at [244, 257] on input "[URL][DOMAIN_NAME][PHONE_NUMBER]." at bounding box center [260, 251] width 164 height 20
paste input "/?phone=%2B525651618560&text=Buen+día%2C+me+gustaría+recibir+información"
drag, startPoint x: 237, startPoint y: 254, endPoint x: 317, endPoint y: 256, distance: 79.9
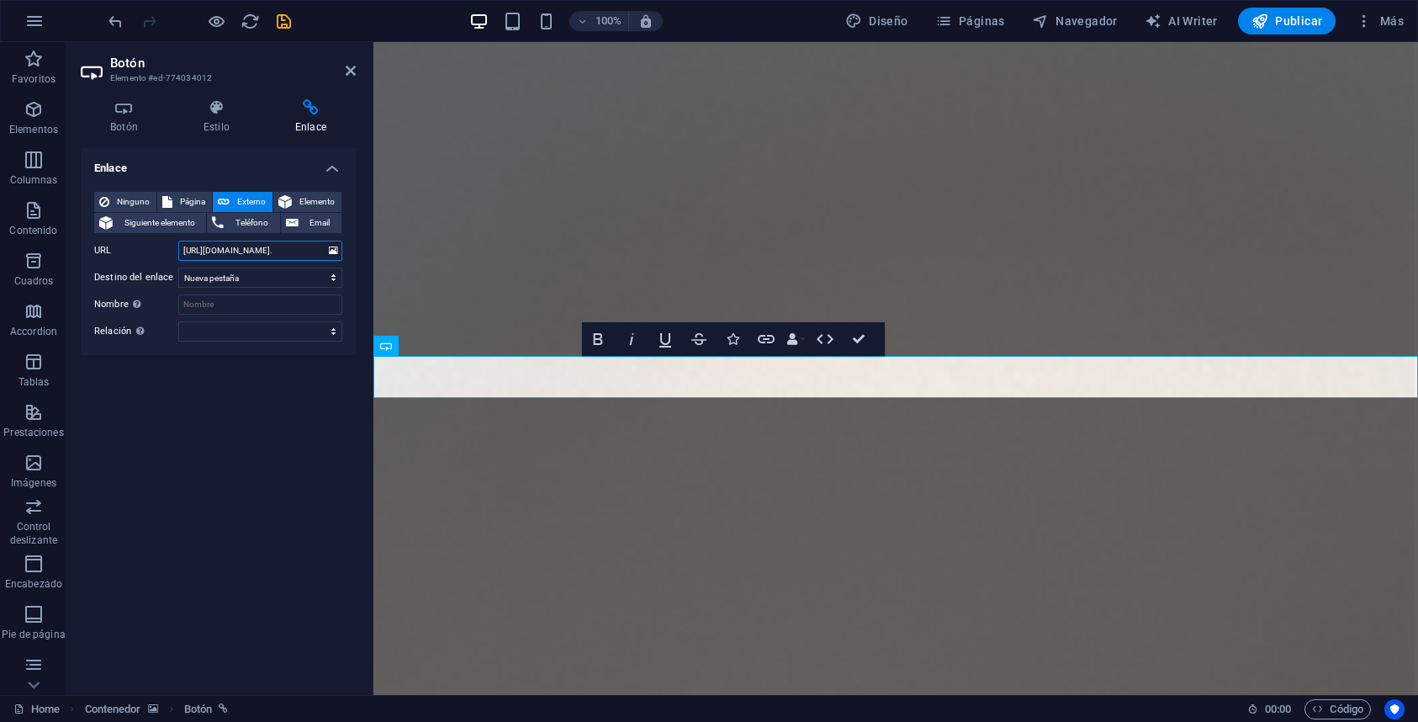
click at [317, 256] on input "[URL][DOMAIN_NAME]." at bounding box center [260, 251] width 164 height 20
type input "[URL][DOMAIN_NAME]."
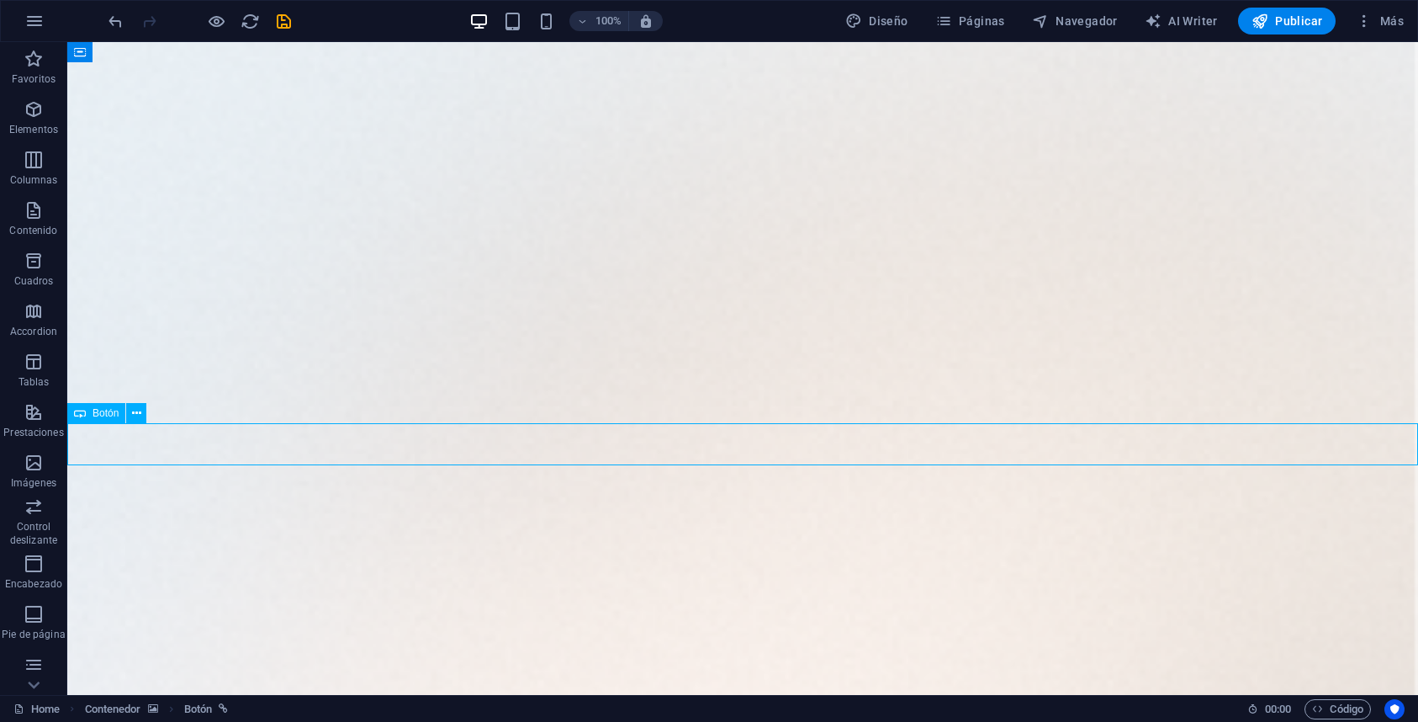
select select "%"
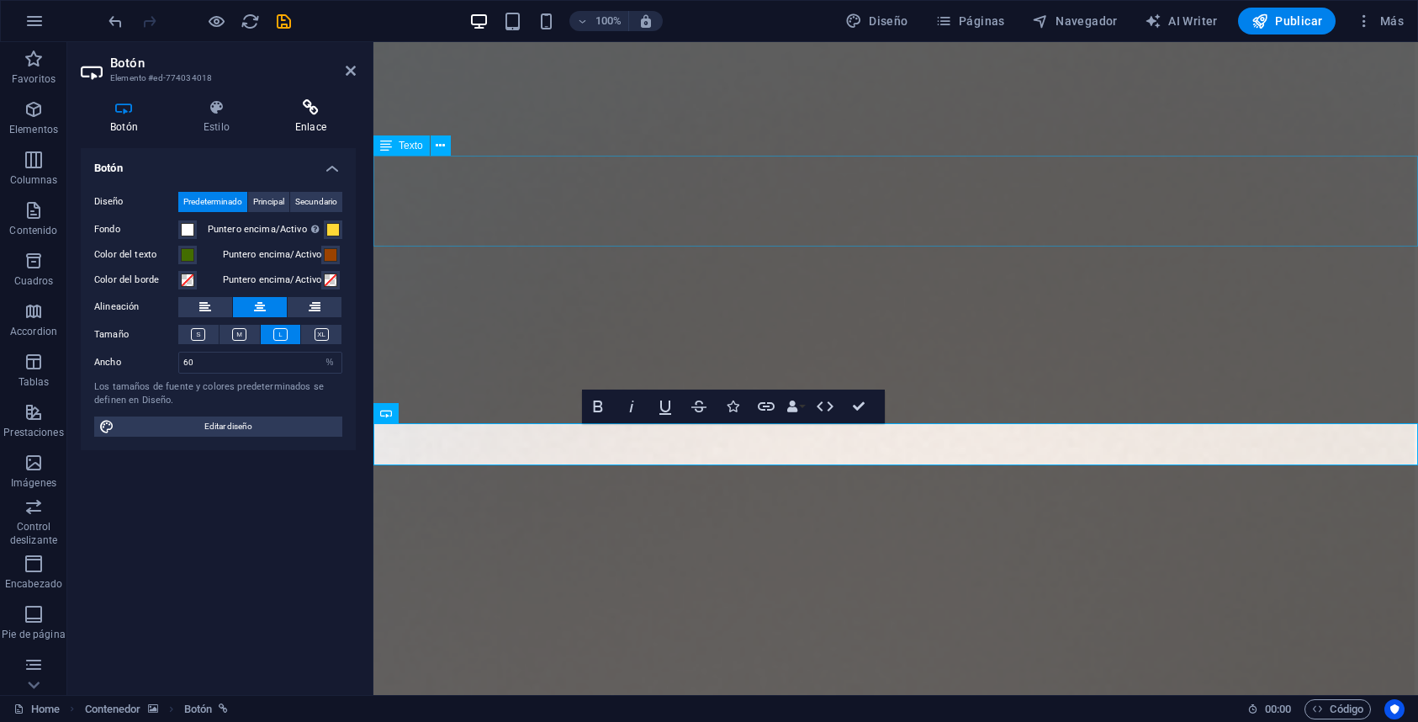
click at [304, 113] on icon at bounding box center [311, 107] width 90 height 17
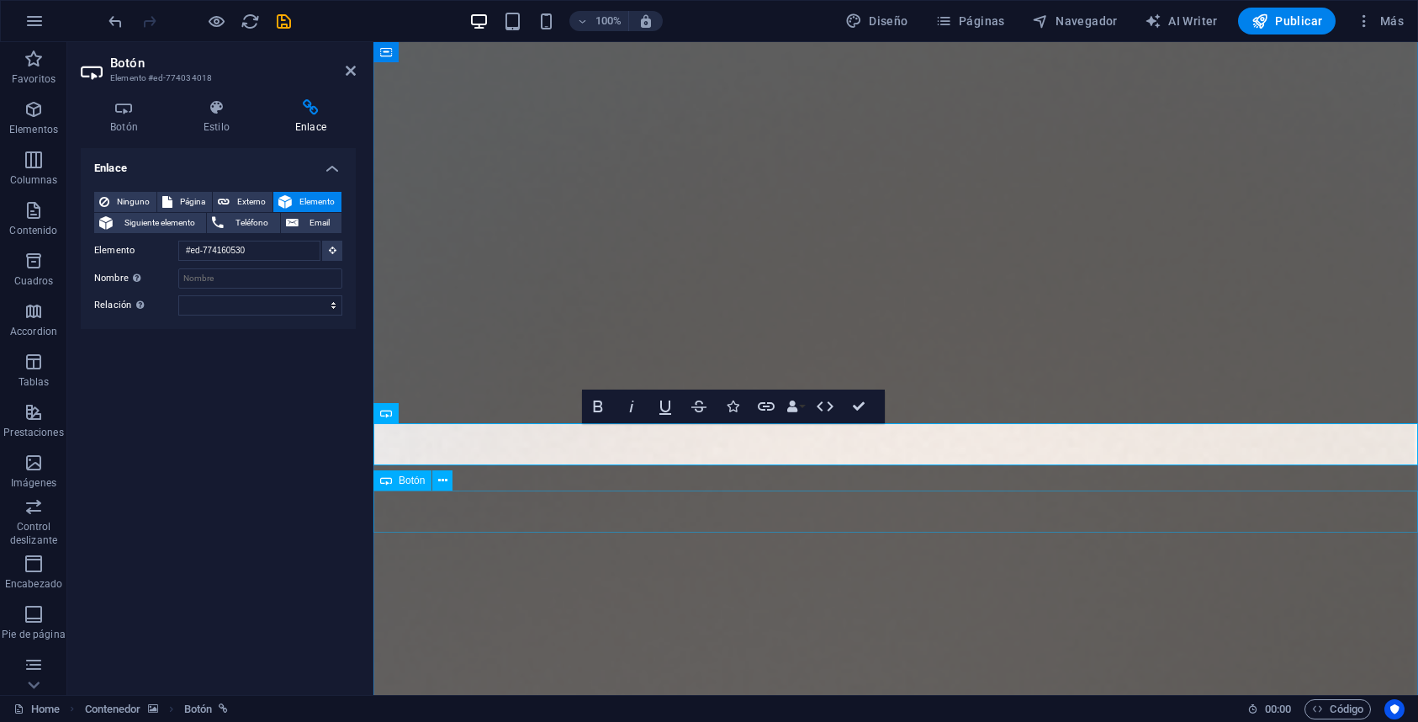
select select "%"
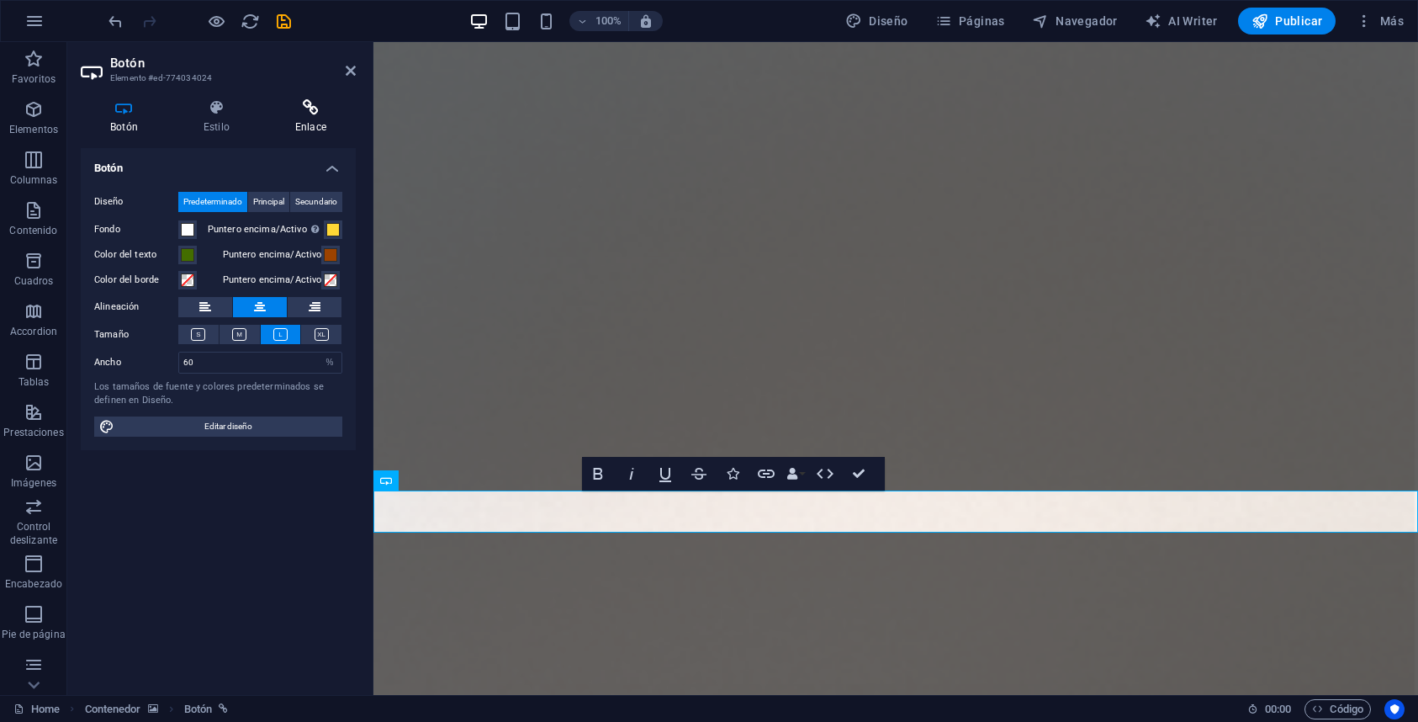
click at [305, 119] on h4 "Enlace" at bounding box center [311, 116] width 90 height 35
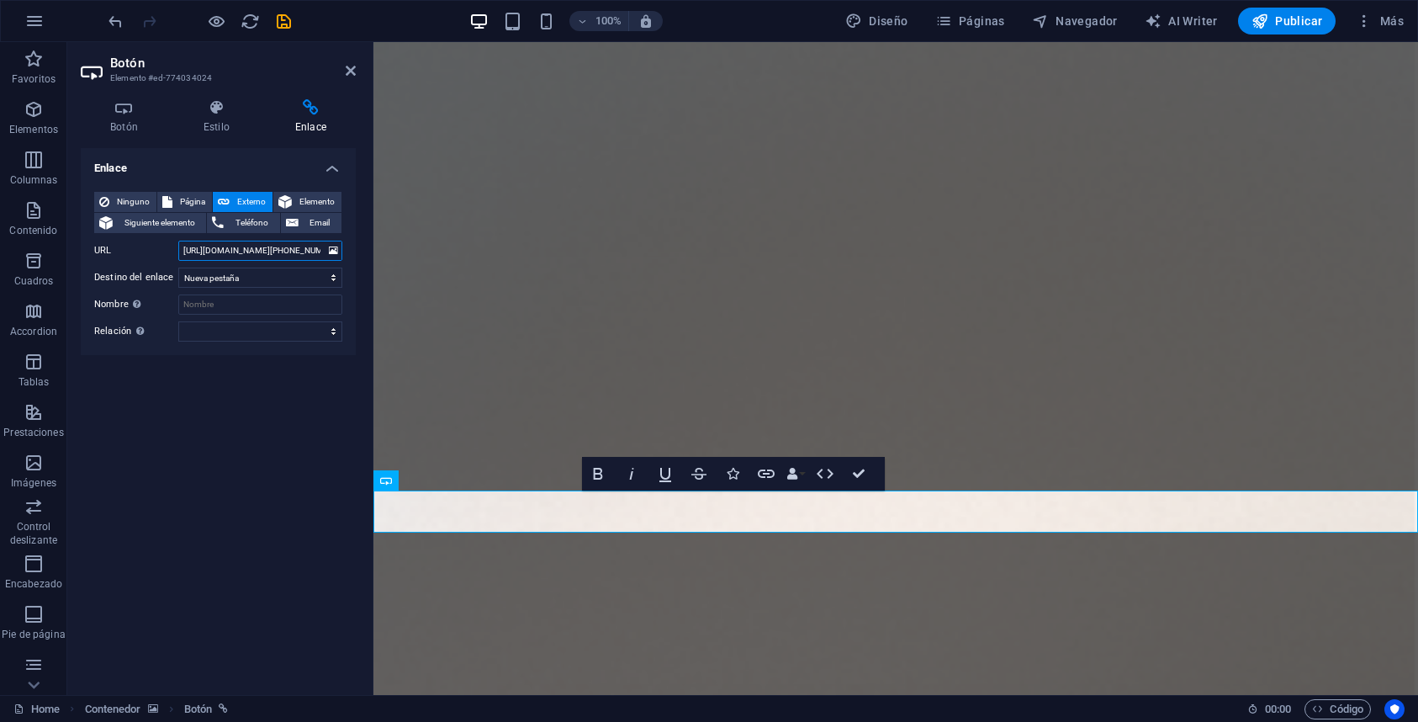
click at [272, 252] on input "[URL][DOMAIN_NAME][PHONE_NUMBER]." at bounding box center [260, 251] width 164 height 20
paste input "[URL][DOMAIN_NAME]."
click at [236, 256] on input "[URL][DOMAIN_NAME]:" at bounding box center [260, 251] width 164 height 20
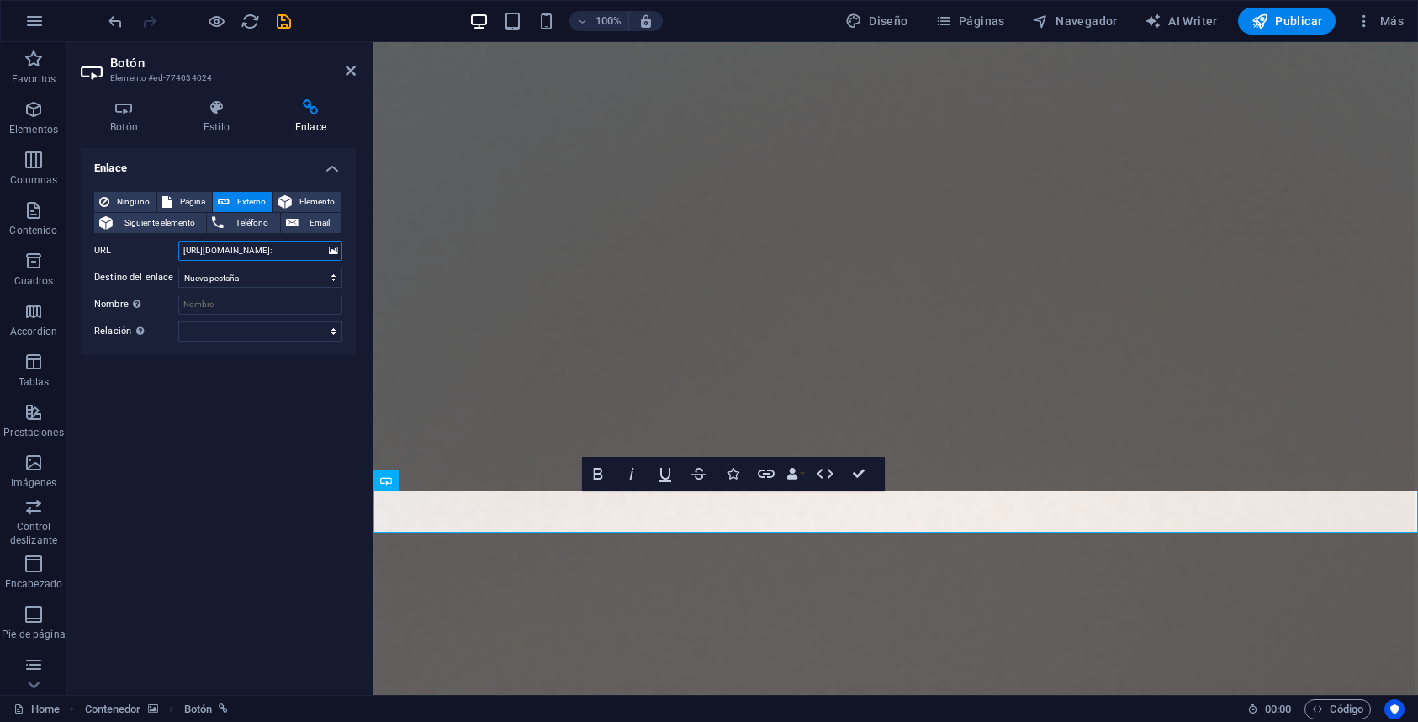
click at [236, 256] on input "[URL][DOMAIN_NAME]:" at bounding box center [260, 251] width 164 height 20
type input "[URL][DOMAIN_NAME]:"
click at [268, 432] on div "Enlace Ninguno Página Externo Elemento Siguiente elemento Teléfono Email Página…" at bounding box center [218, 414] width 275 height 533
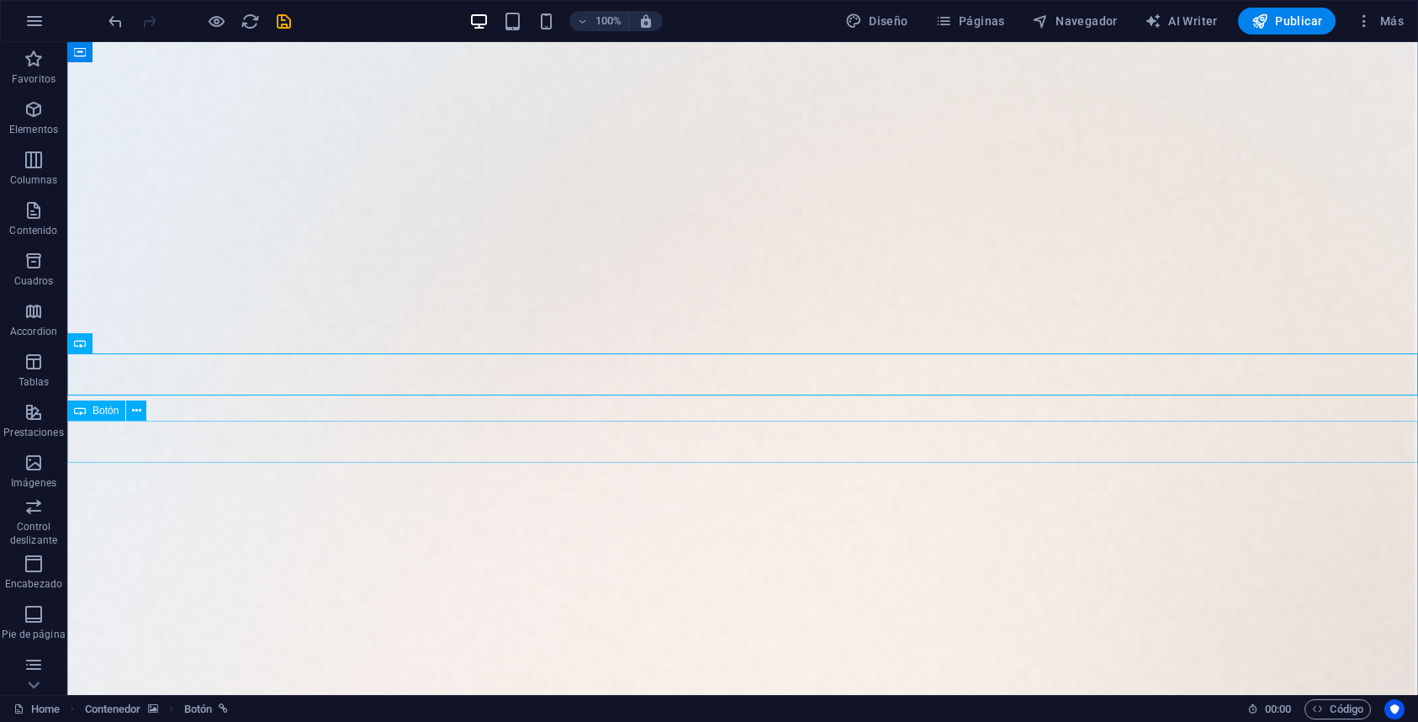
scroll to position [431, 0]
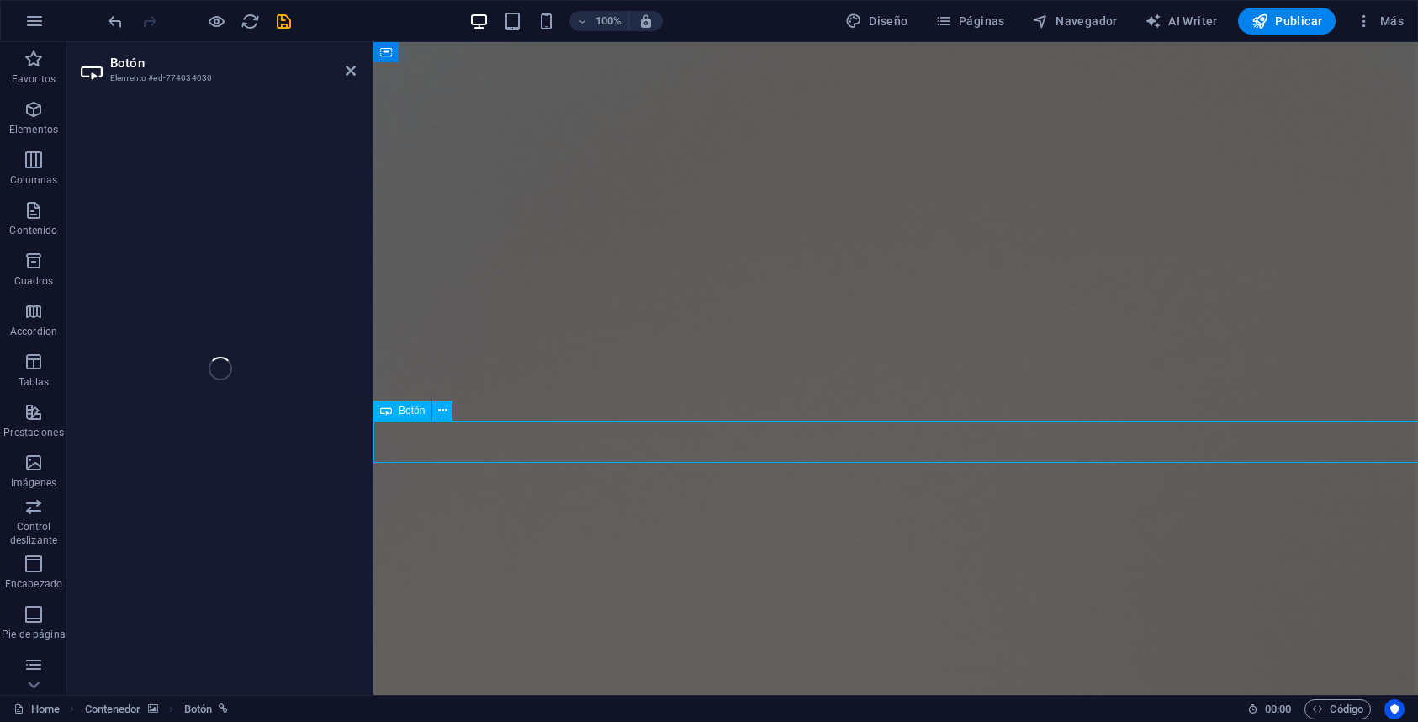
select select "%"
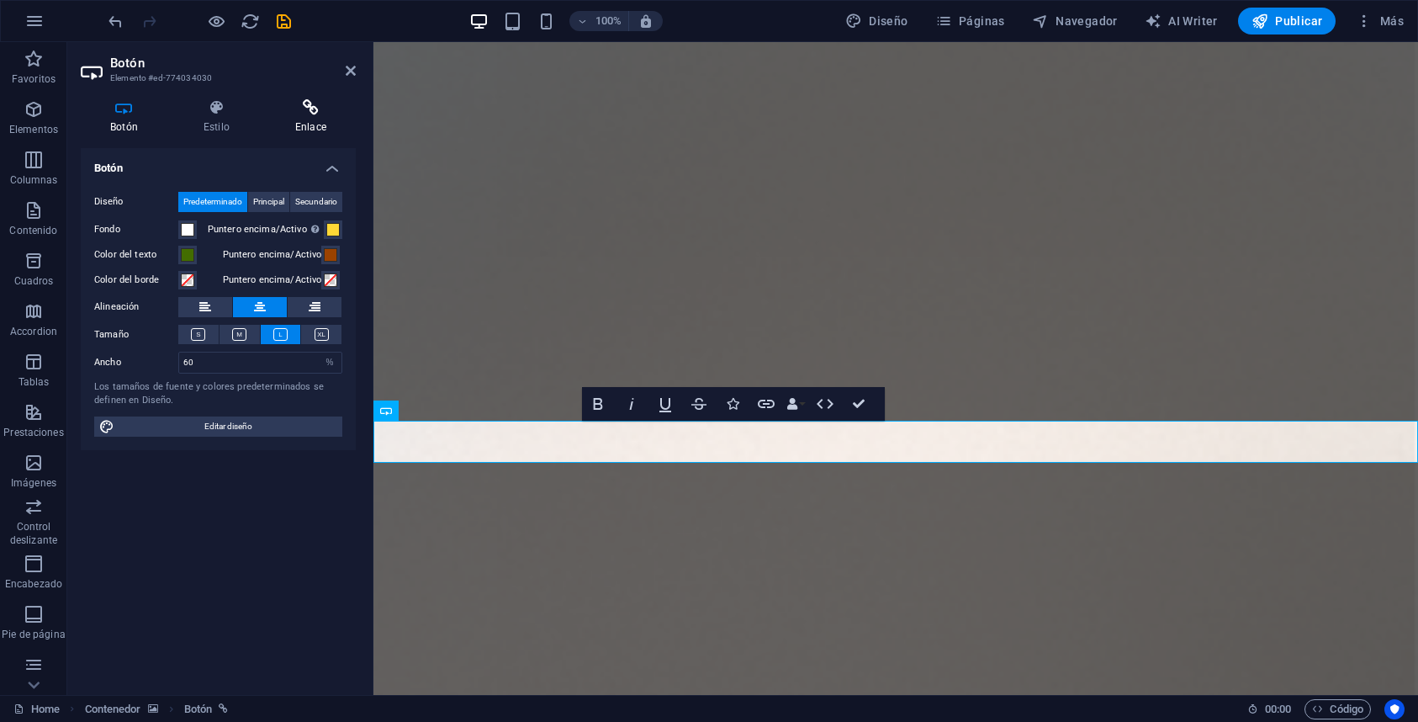
click at [300, 119] on h4 "Enlace" at bounding box center [311, 116] width 90 height 35
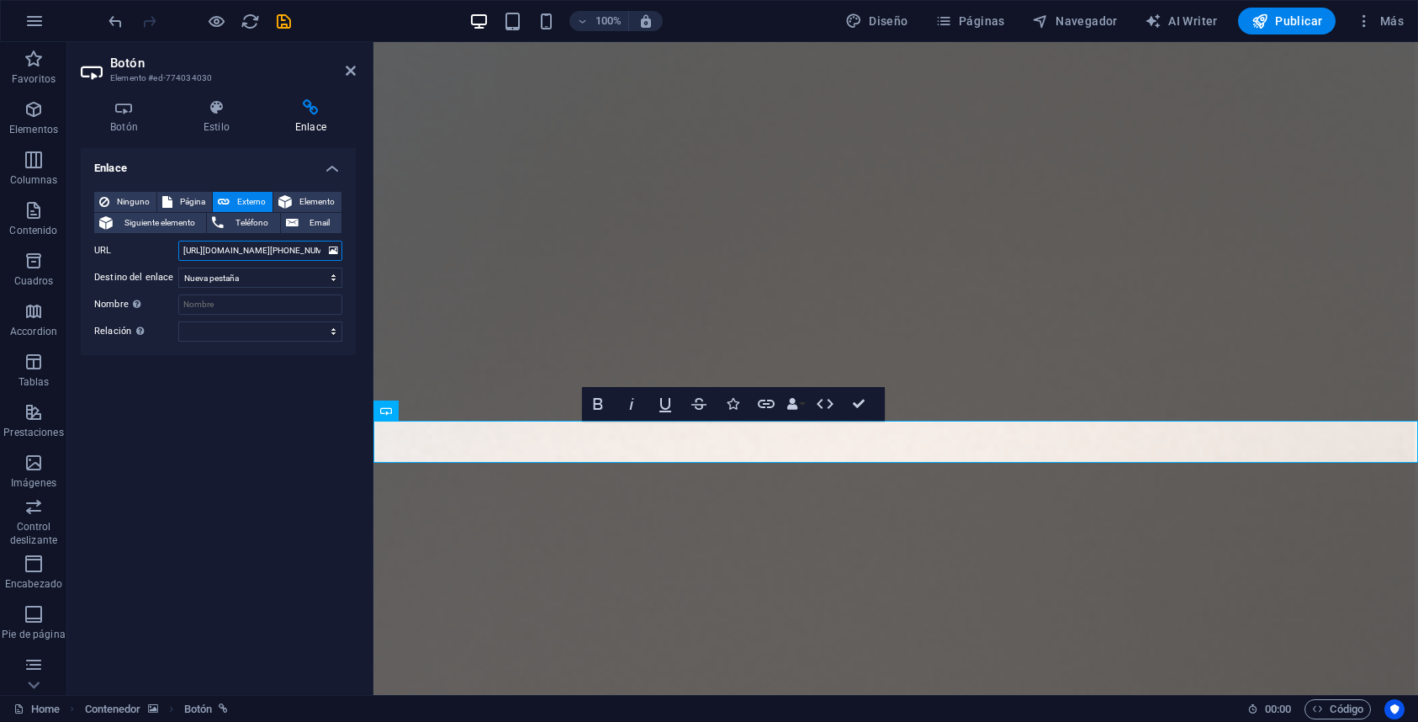
click at [290, 252] on input "[URL][DOMAIN_NAME][PHONE_NUMBER]." at bounding box center [260, 251] width 164 height 20
click at [291, 257] on input "[URL][DOMAIN_NAME][PHONE_NUMBER]." at bounding box center [260, 251] width 164 height 20
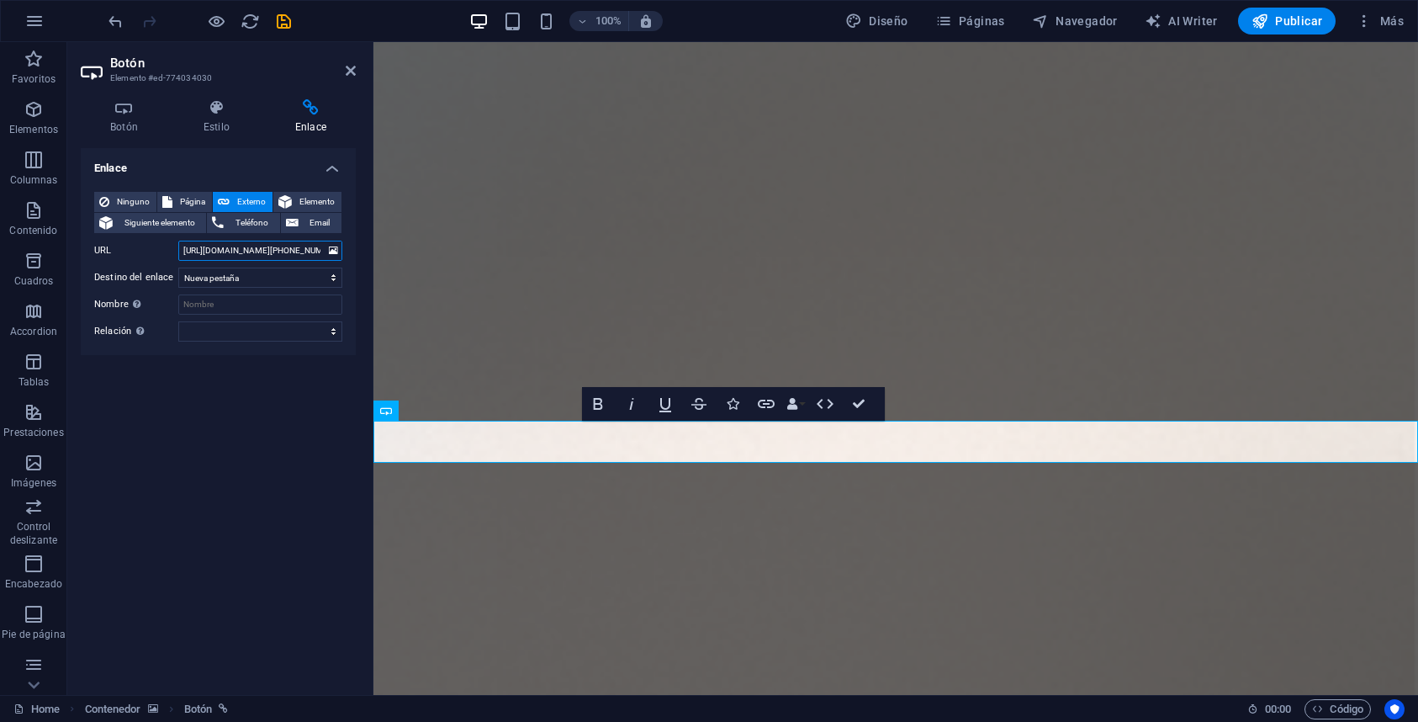
click at [291, 257] on input "[URL][DOMAIN_NAME][PHONE_NUMBER]." at bounding box center [260, 251] width 164 height 20
paste input "[URL][DOMAIN_NAME]."
drag, startPoint x: 269, startPoint y: 255, endPoint x: 319, endPoint y: 249, distance: 50.0
click at [319, 249] on input "[URL][DOMAIN_NAME]." at bounding box center [260, 251] width 164 height 20
type input "[URL][DOMAIN_NAME]."
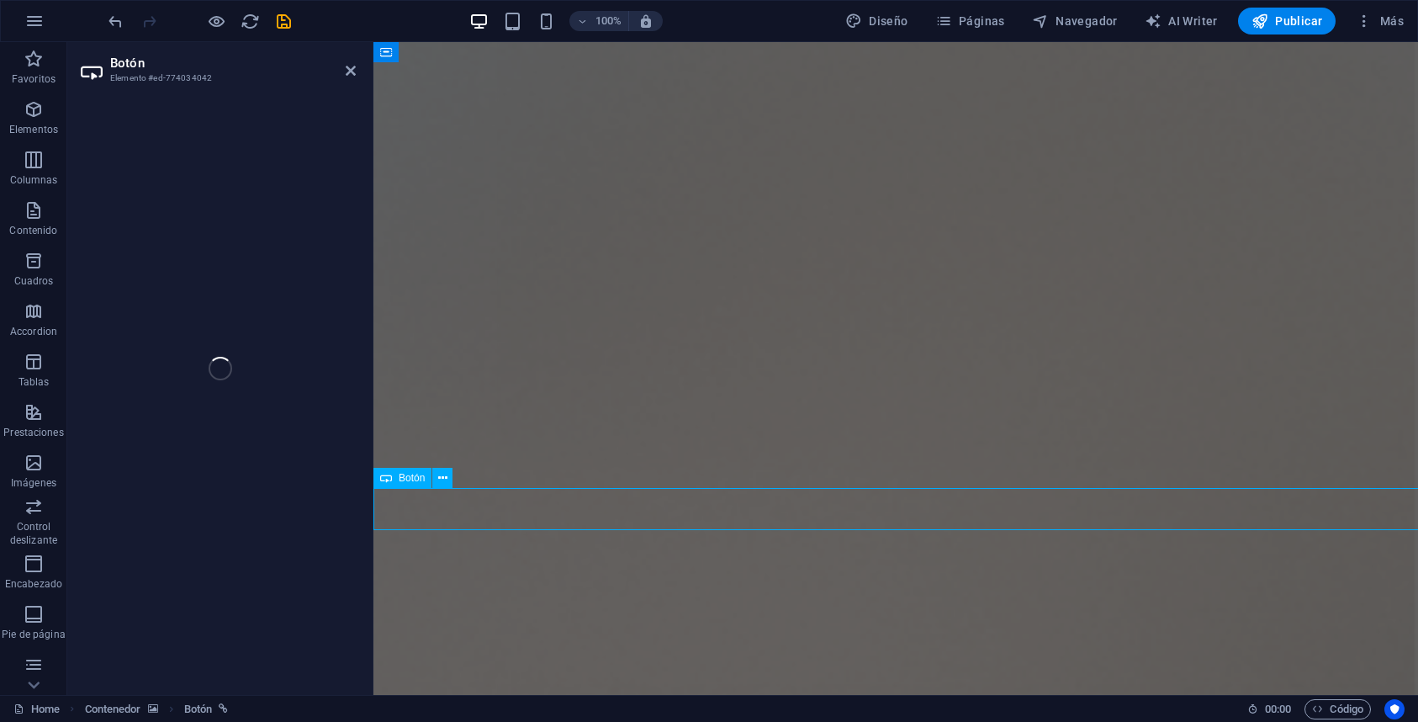
select select "%"
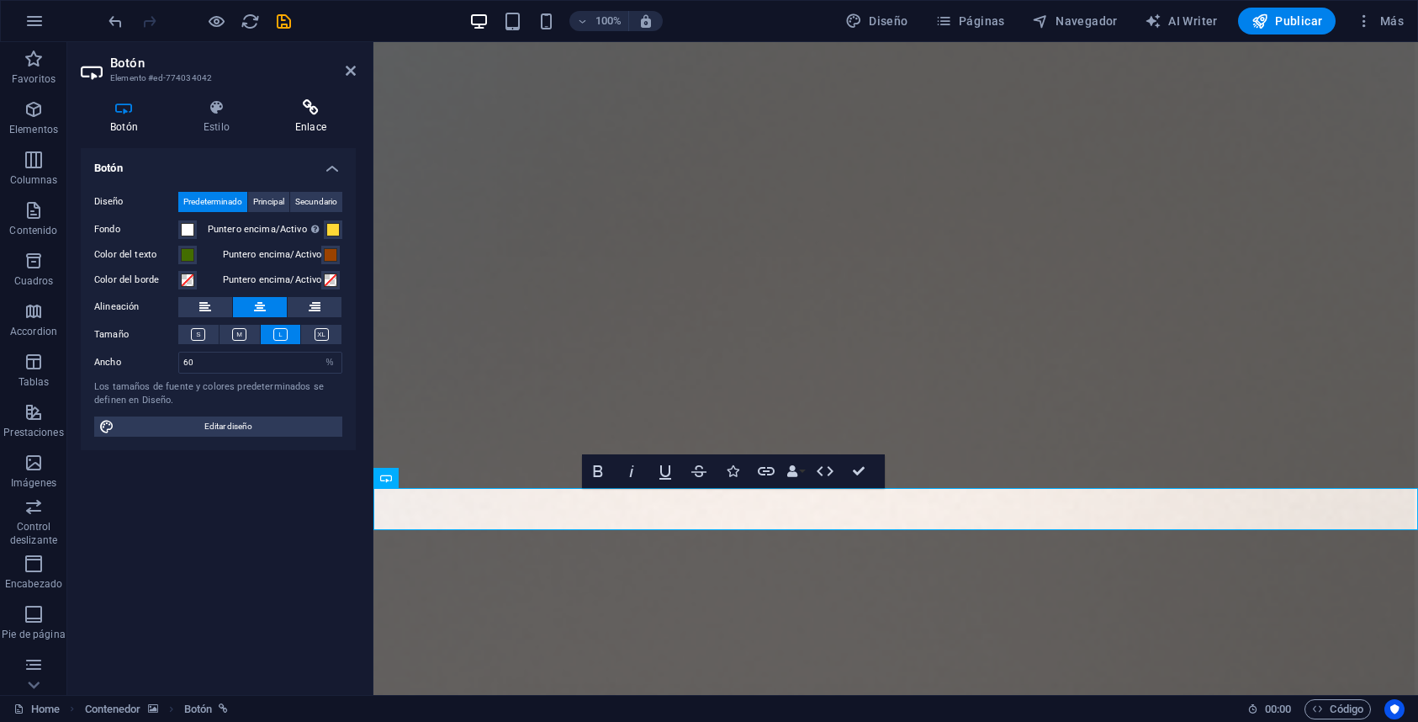
click at [310, 109] on icon at bounding box center [311, 107] width 90 height 17
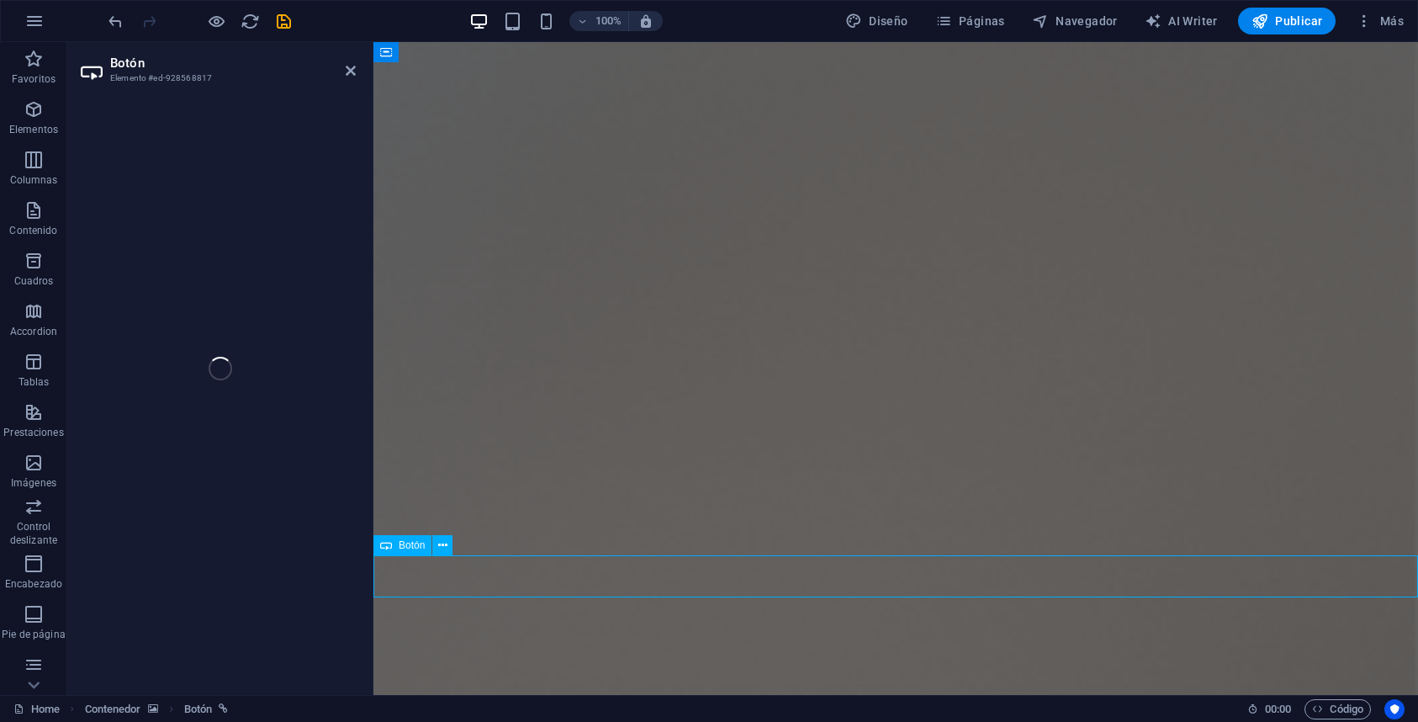
select select "%"
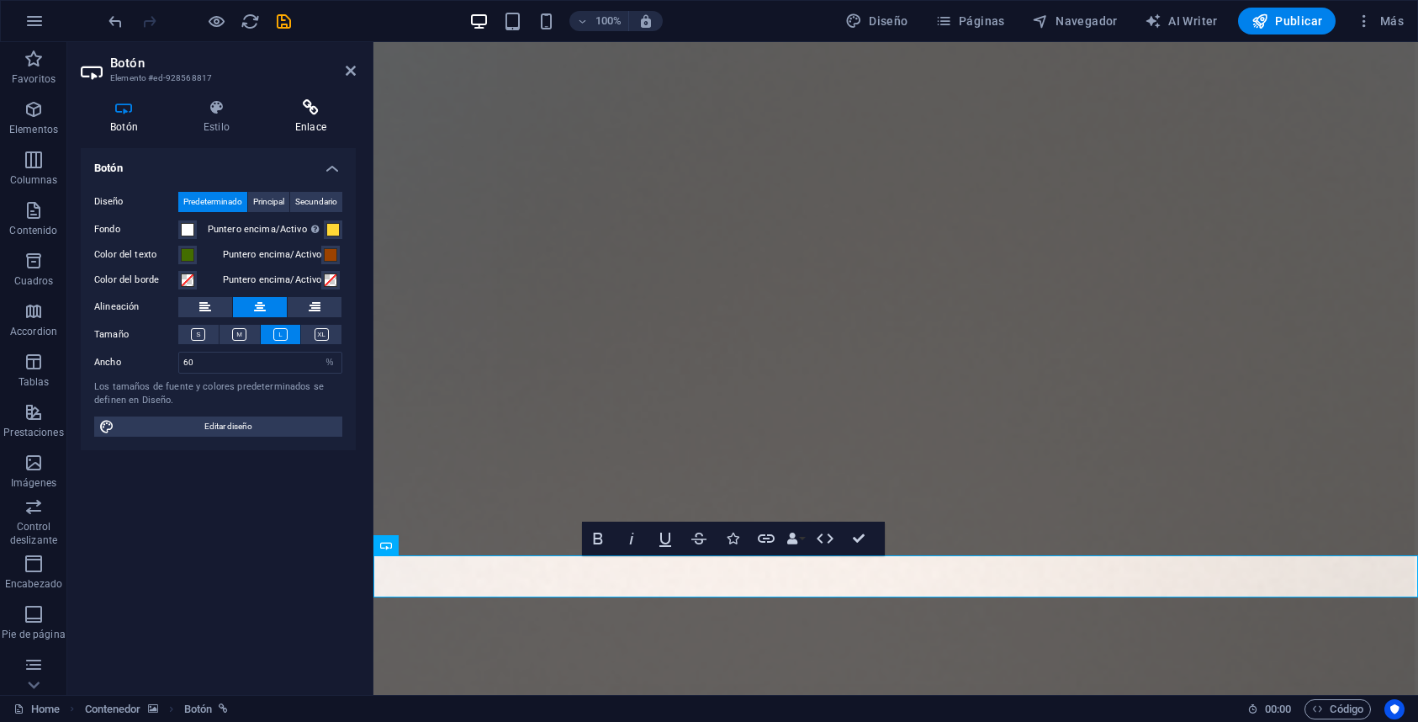
click at [312, 109] on icon at bounding box center [311, 107] width 90 height 17
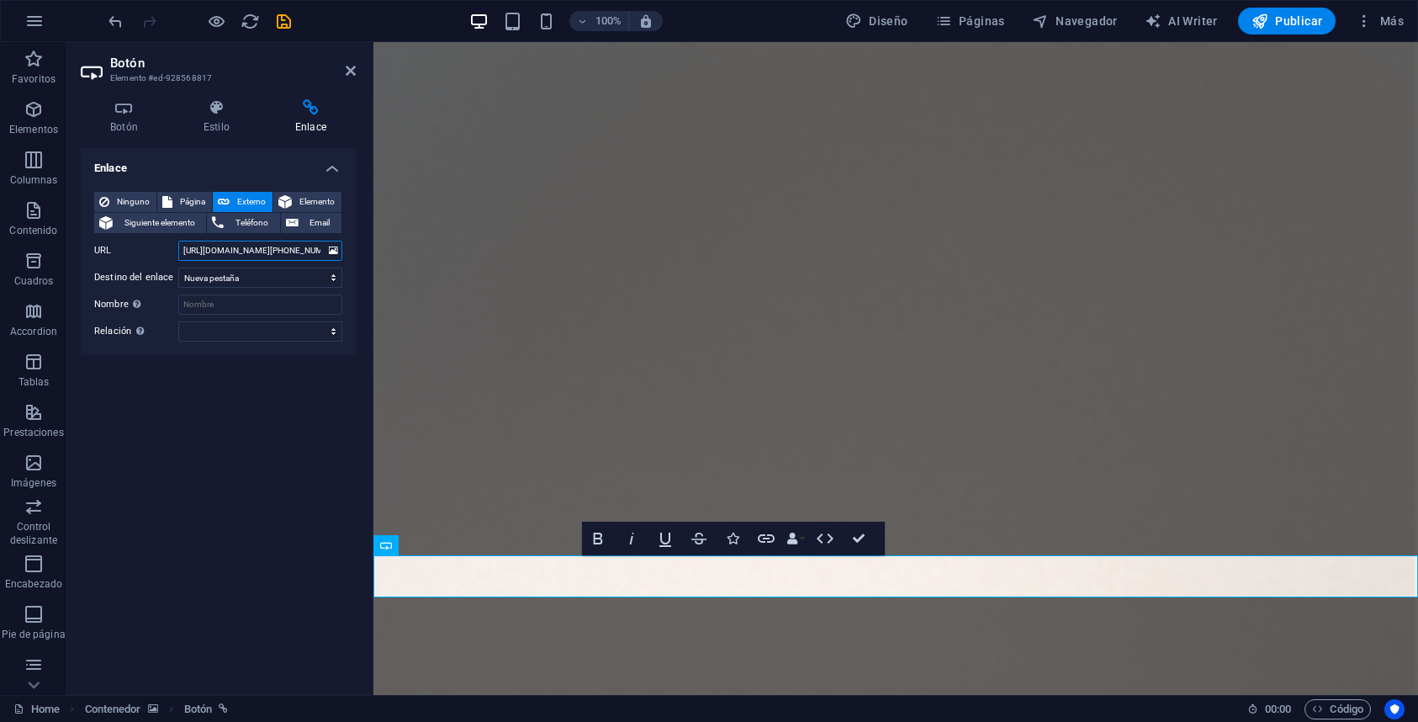
click at [245, 251] on input "[URL][DOMAIN_NAME][PHONE_NUMBER]." at bounding box center [260, 251] width 164 height 20
paste input "/?phone=%2B525651618560&text=Buen+día%2C+me+gustaría+recibir+información"
type input "[URL][DOMAIN_NAME]."
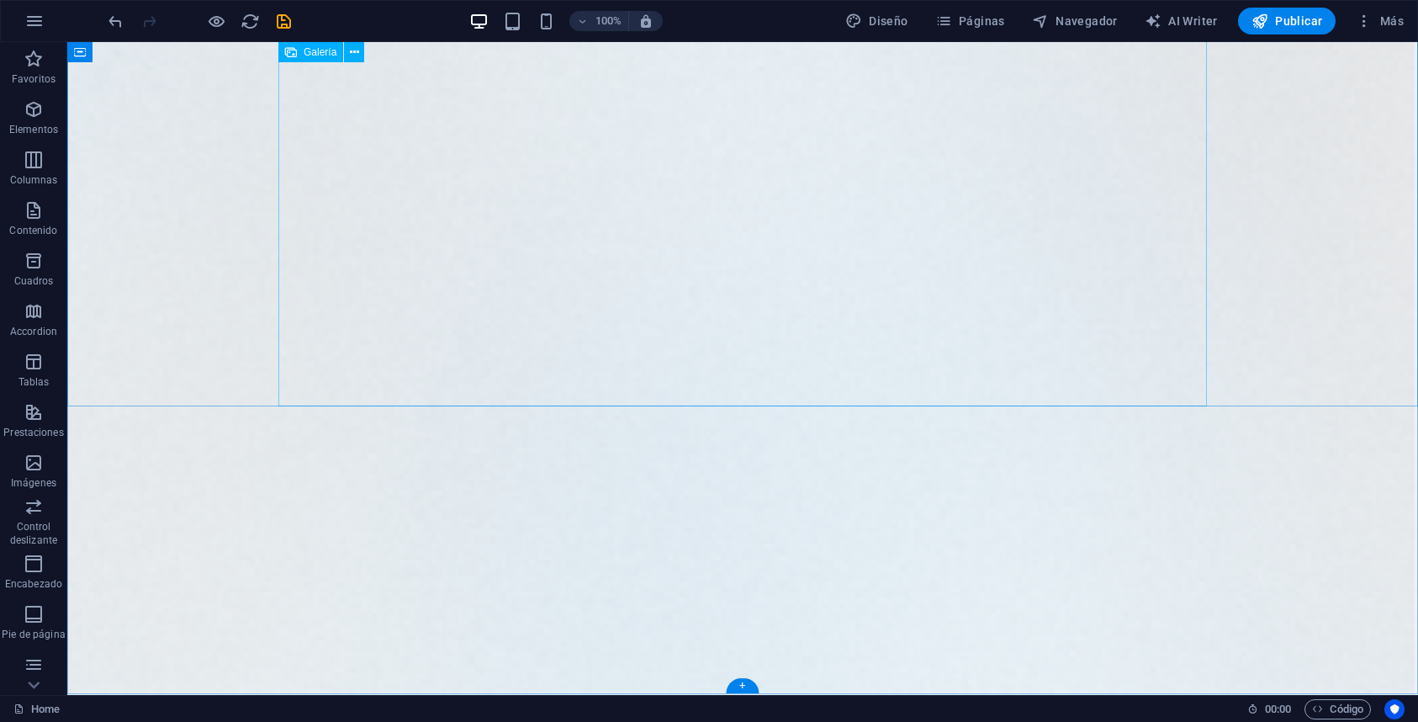
scroll to position [5389, 0]
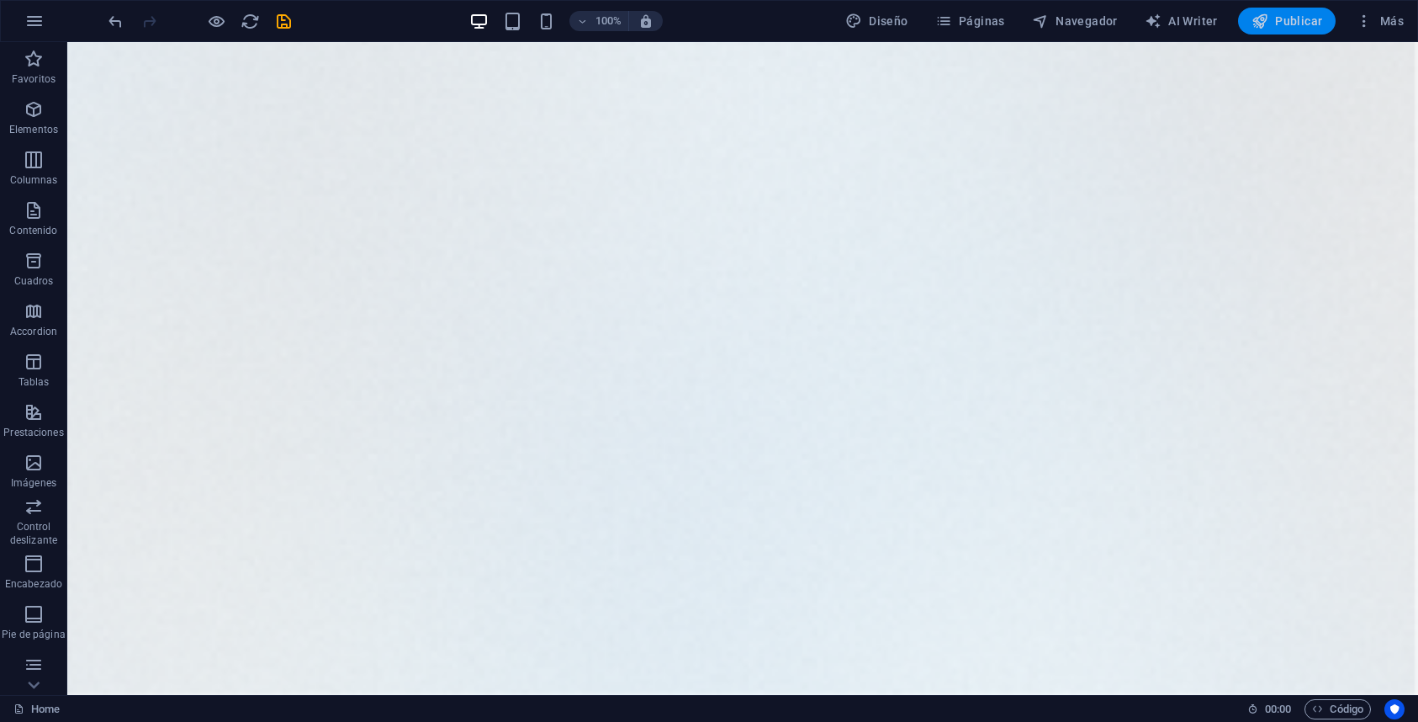
click at [1295, 22] on span "Publicar" at bounding box center [1288, 21] width 72 height 17
